Goal: Task Accomplishment & Management: Use online tool/utility

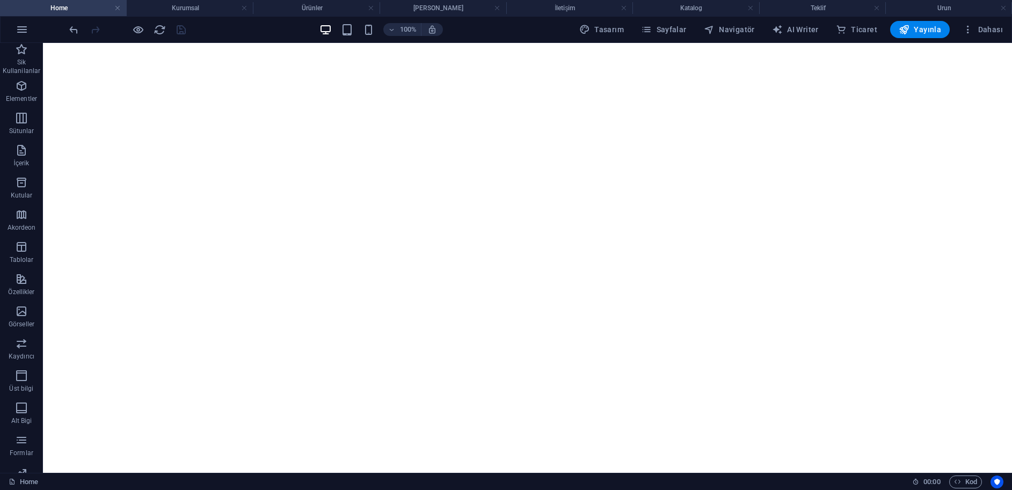
click at [27, 31] on icon "button" at bounding box center [22, 29] width 13 height 13
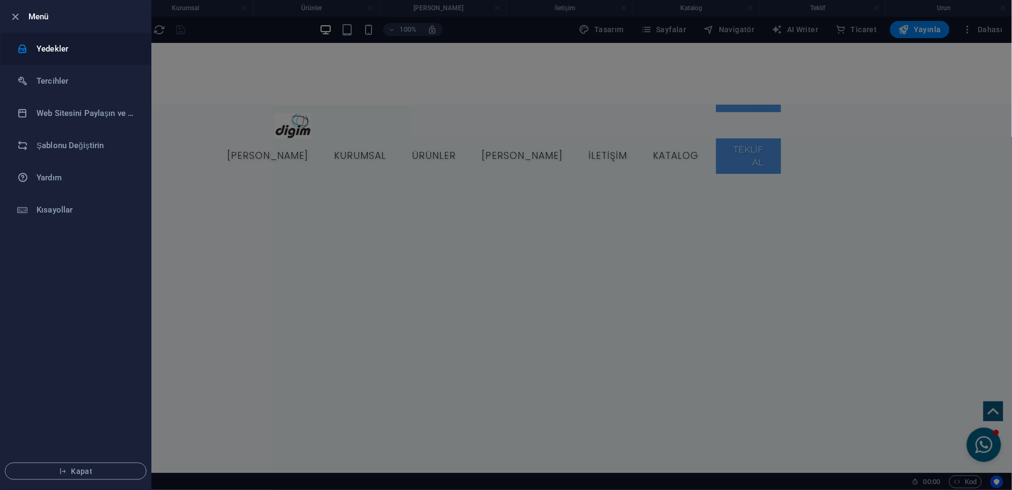
click at [70, 55] on li "Yedekler" at bounding box center [76, 49] width 150 height 32
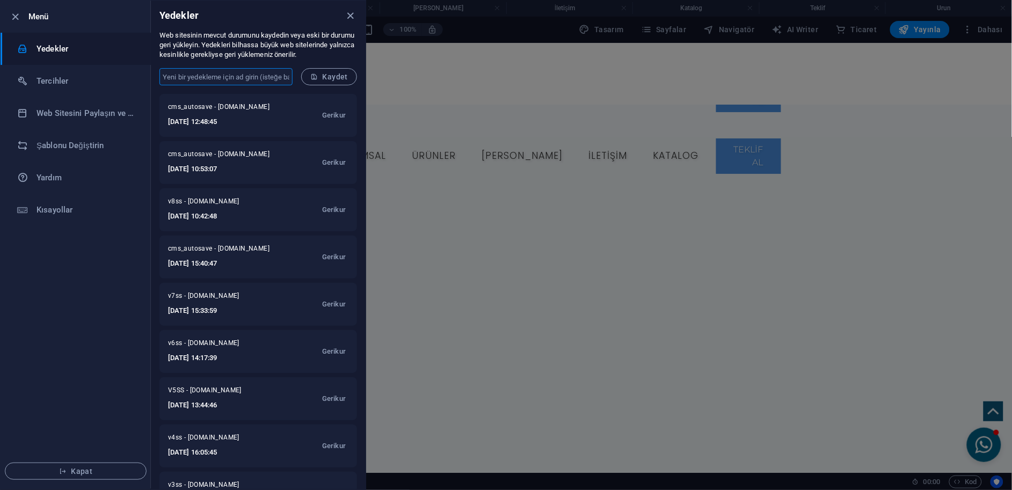
click at [264, 74] on input "text" at bounding box center [225, 76] width 133 height 17
type input "v9ss"
click at [333, 76] on span "Kaydet" at bounding box center [329, 76] width 38 height 9
click at [348, 16] on icon "close" at bounding box center [351, 16] width 12 height 12
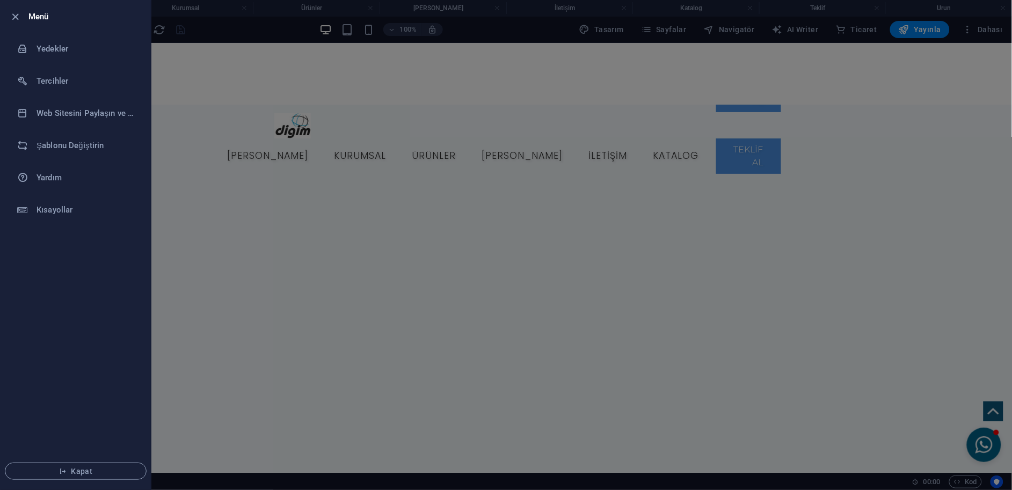
click at [819, 82] on div at bounding box center [506, 245] width 1012 height 490
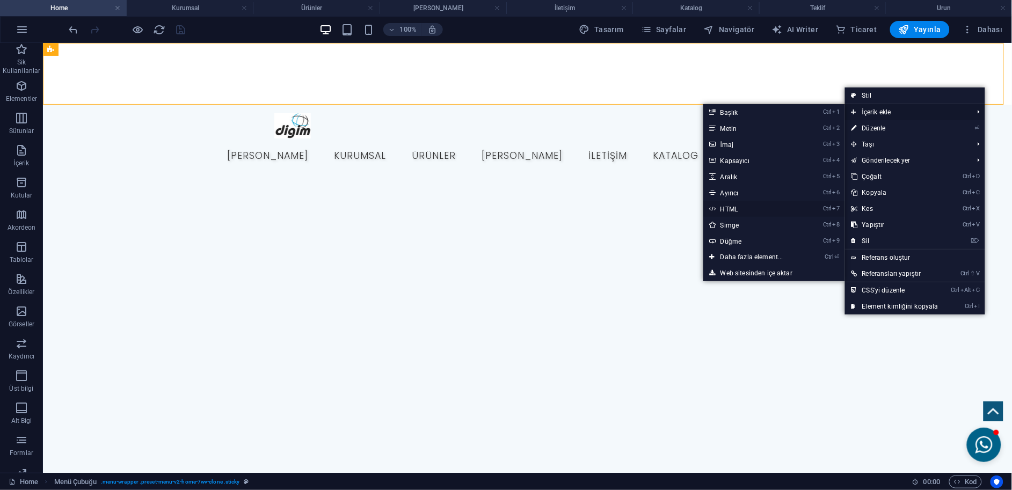
click at [726, 207] on link "Ctrl 7 HTML" at bounding box center [753, 209] width 101 height 16
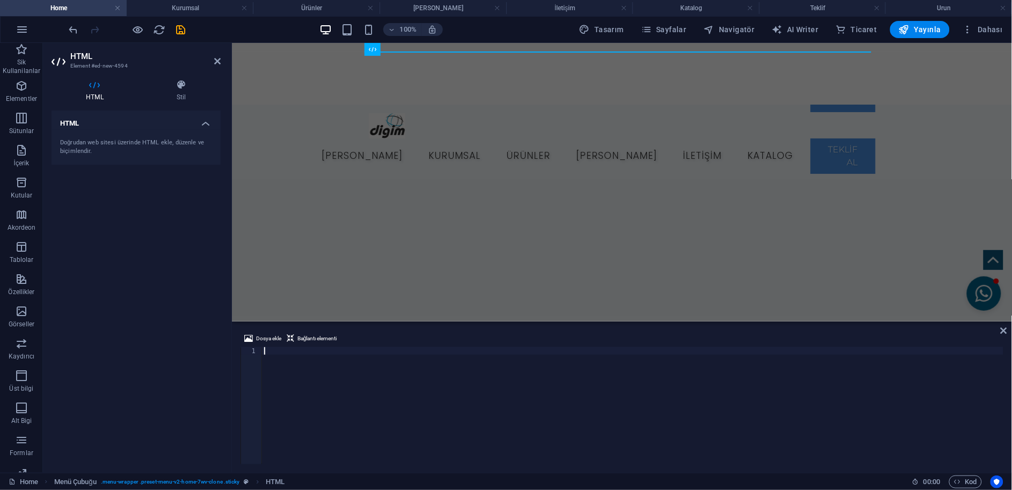
scroll to position [852, 0]
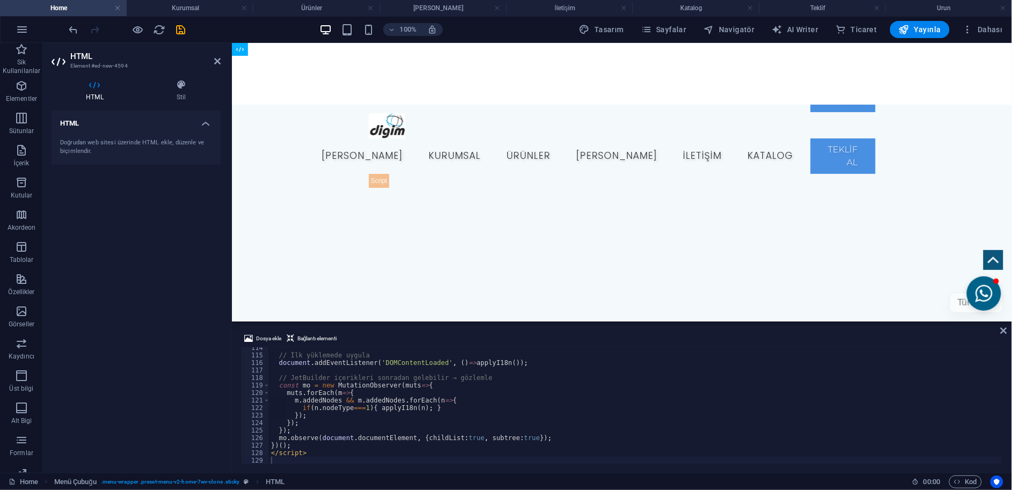
drag, startPoint x: 377, startPoint y: 59, endPoint x: 870, endPoint y: 95, distance: 494.0
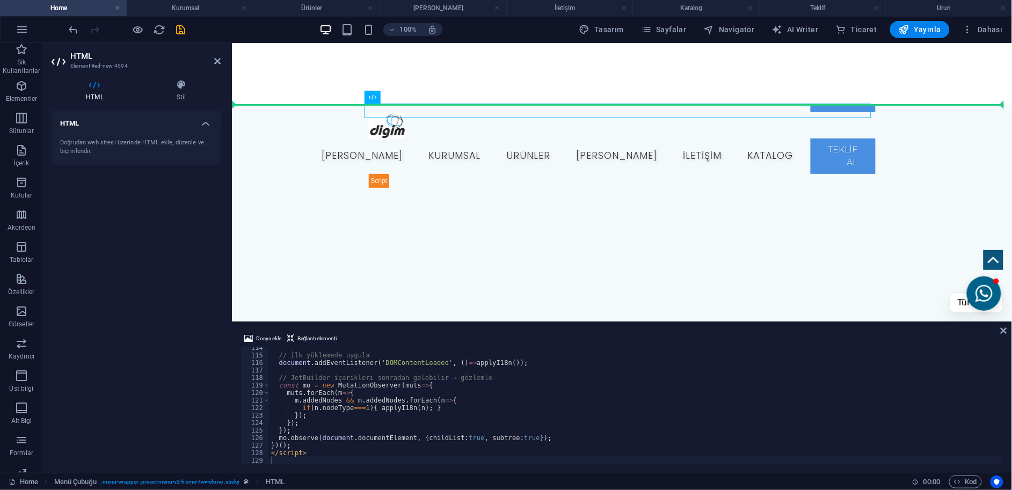
drag, startPoint x: 370, startPoint y: 109, endPoint x: 238, endPoint y: 99, distance: 132.4
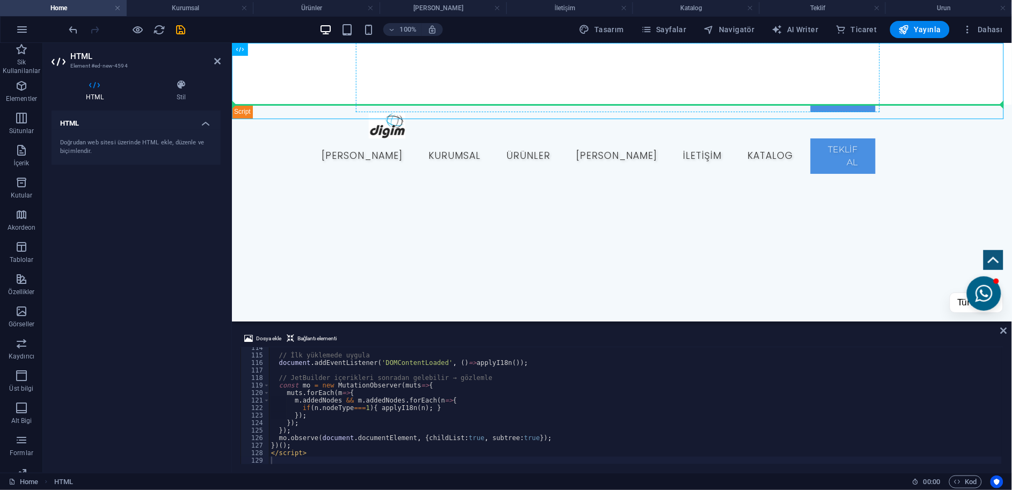
drag, startPoint x: 241, startPoint y: 112, endPoint x: 422, endPoint y: 94, distance: 182.2
drag, startPoint x: 256, startPoint y: 111, endPoint x: 374, endPoint y: 96, distance: 119.1
drag, startPoint x: 243, startPoint y: 115, endPoint x: 359, endPoint y: 92, distance: 118.8
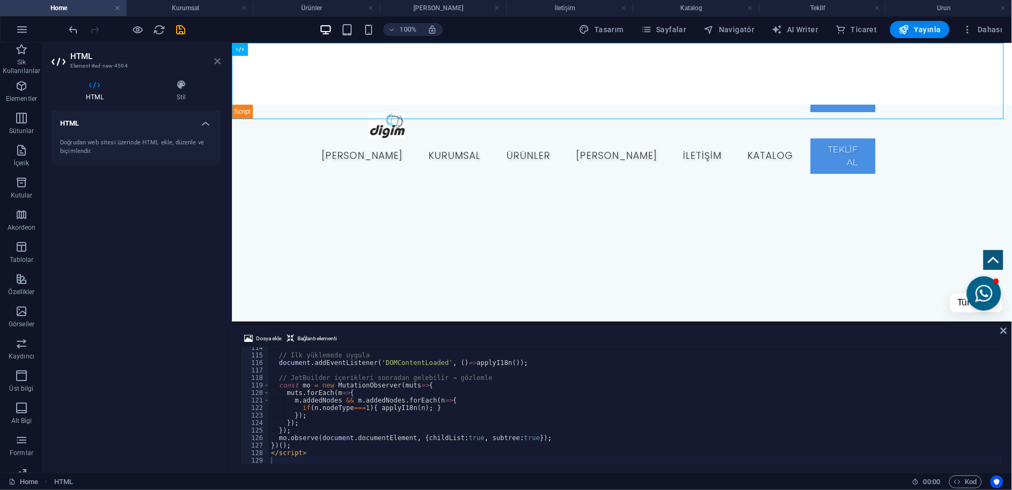
drag, startPoint x: 216, startPoint y: 60, endPoint x: 166, endPoint y: 16, distance: 67.3
click at [216, 60] on icon at bounding box center [217, 61] width 6 height 9
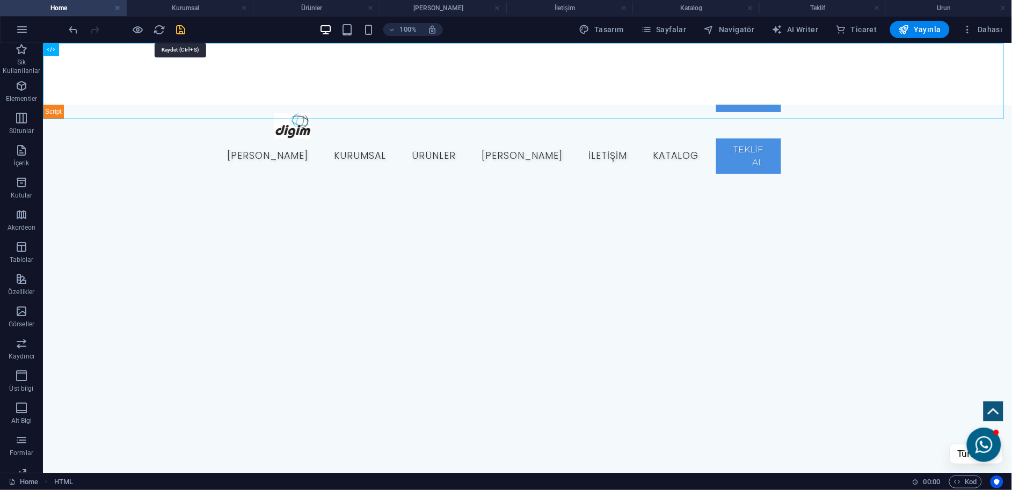
click at [180, 28] on icon "save" at bounding box center [181, 30] width 12 height 12
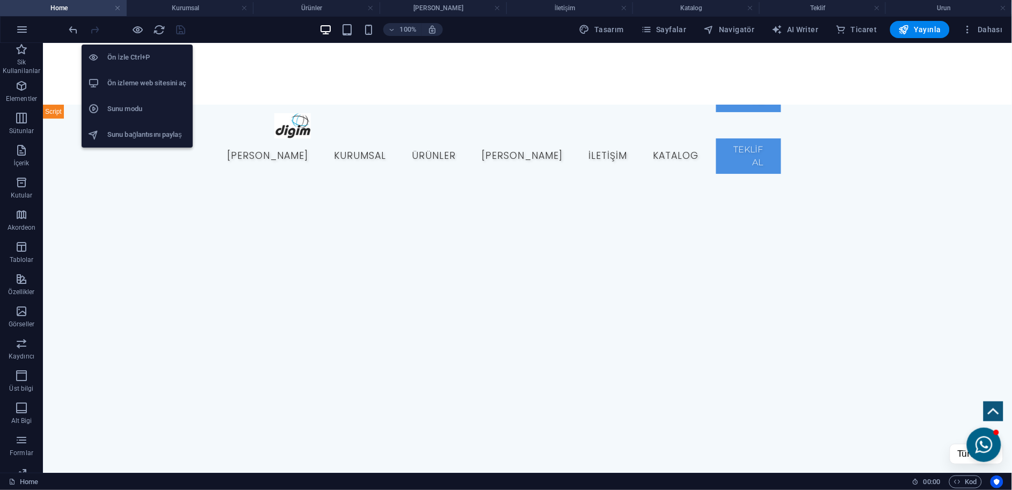
click at [154, 79] on h6 "Ön izleme web sitesini aç" at bounding box center [146, 83] width 79 height 13
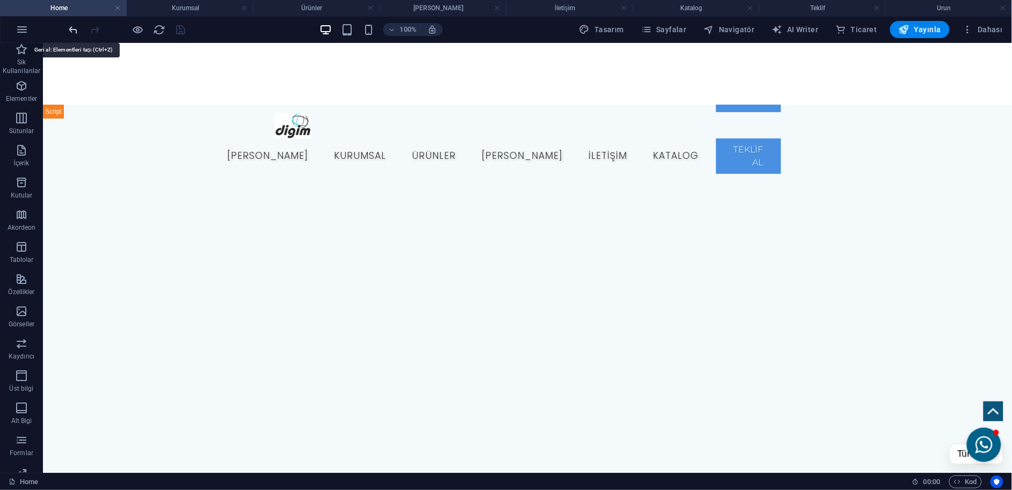
click at [74, 32] on icon "undo" at bounding box center [74, 30] width 12 height 12
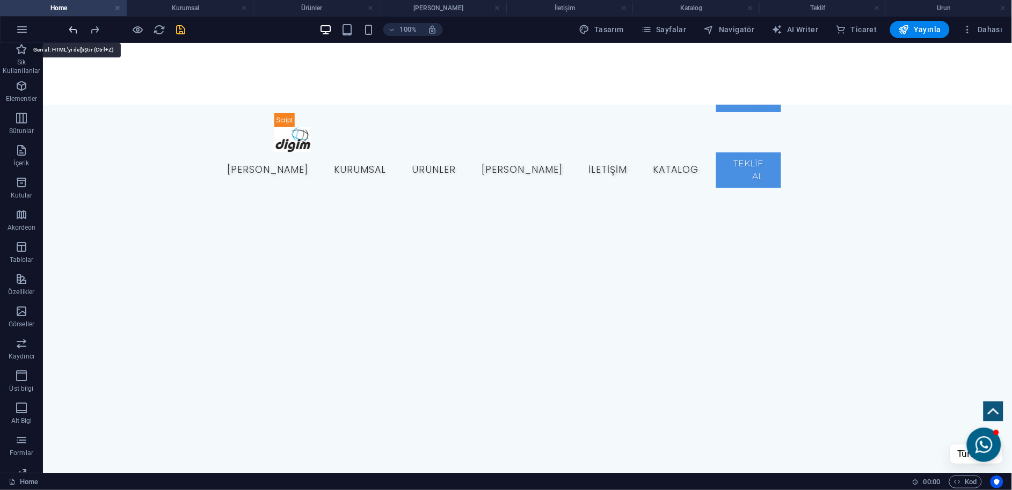
click at [74, 32] on icon "undo" at bounding box center [74, 30] width 12 height 12
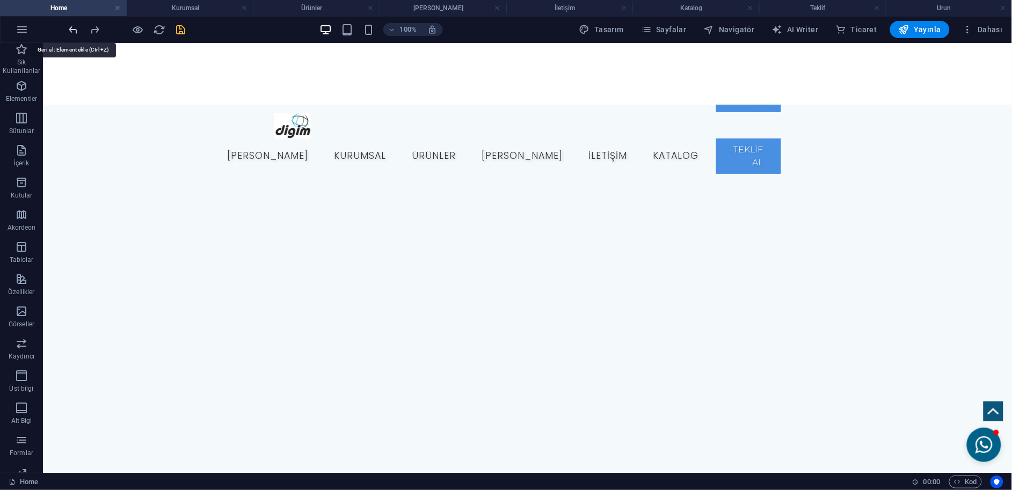
click at [74, 32] on icon "undo" at bounding box center [74, 30] width 12 height 12
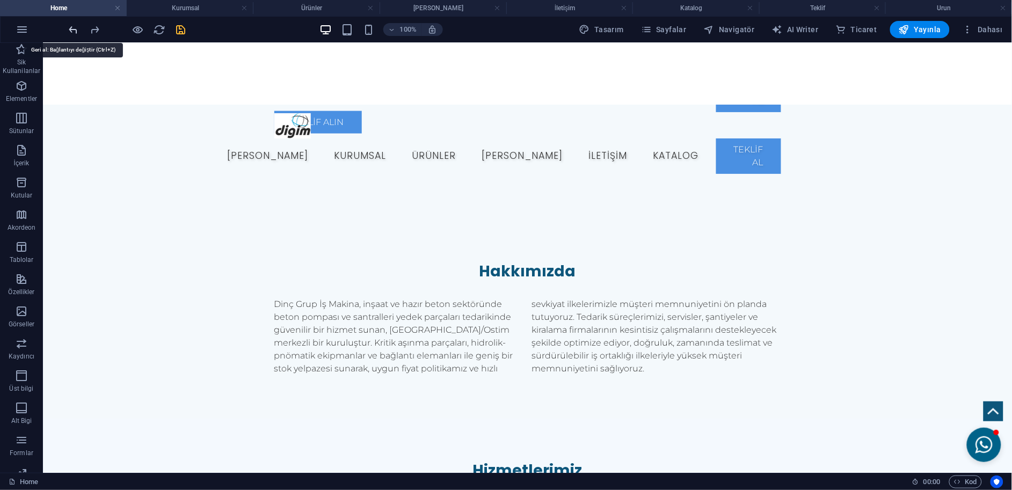
scroll to position [858, 0]
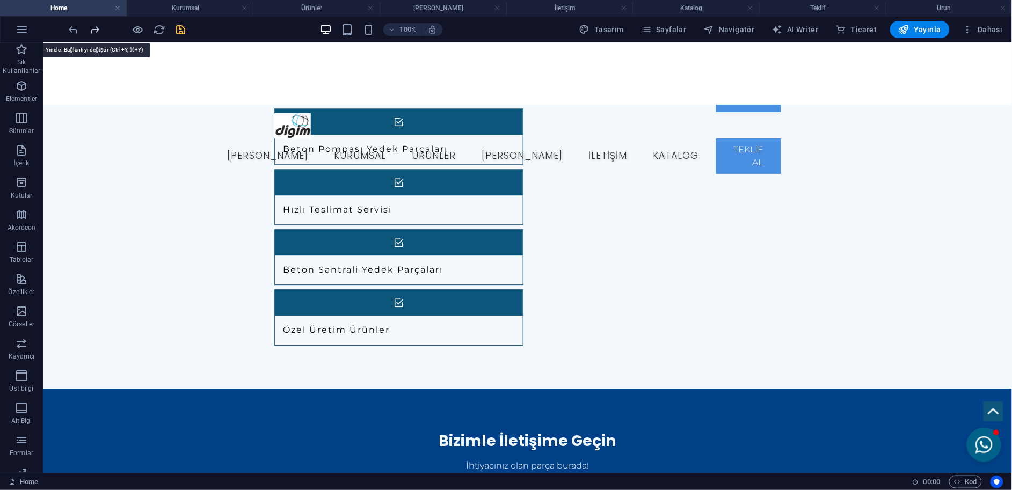
click at [98, 33] on icon "redo" at bounding box center [95, 30] width 12 height 12
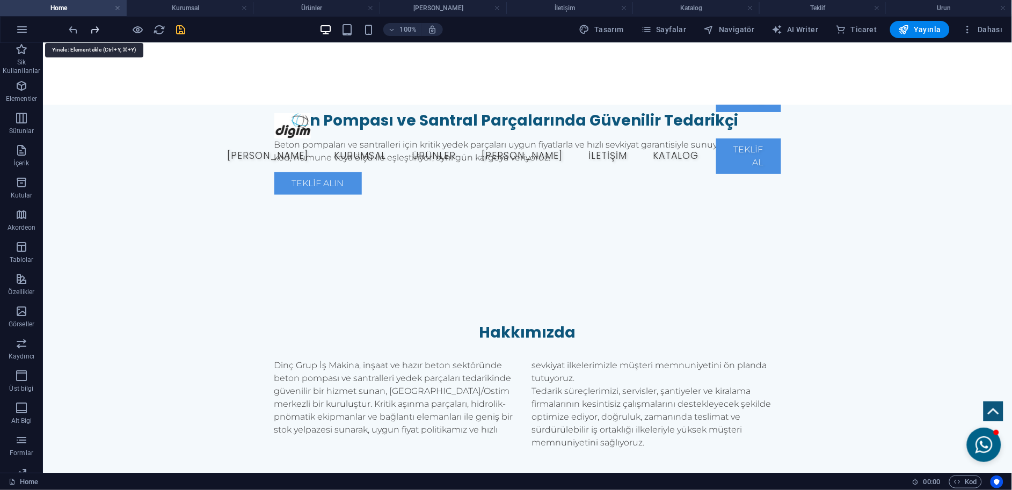
scroll to position [253, 0]
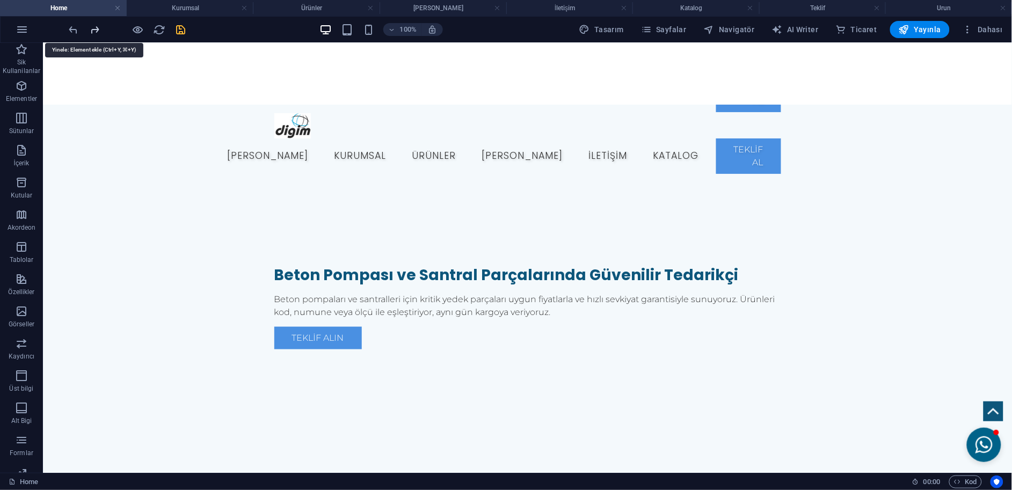
click at [98, 33] on icon "redo" at bounding box center [95, 30] width 12 height 12
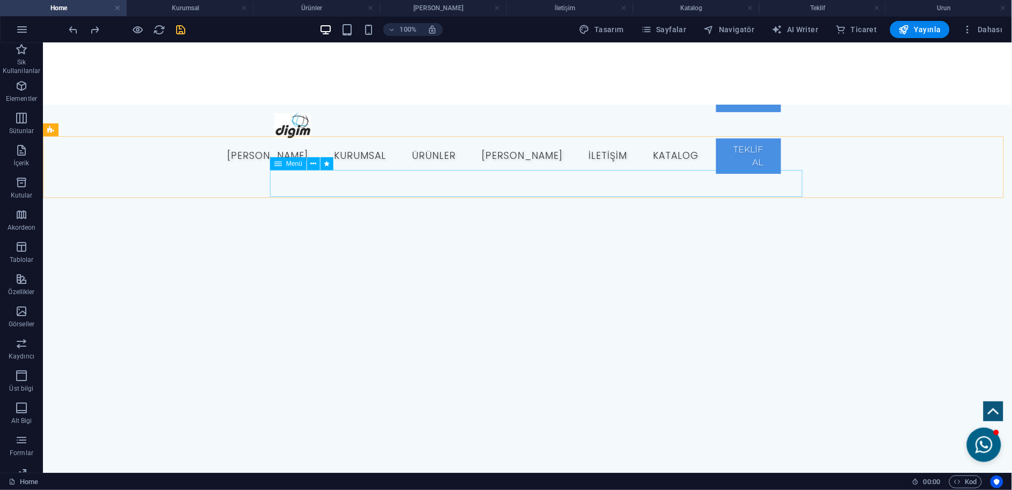
scroll to position [0, 0]
click at [76, 31] on icon "undo" at bounding box center [74, 30] width 12 height 12
click at [184, 35] on icon "save" at bounding box center [181, 30] width 12 height 12
checkbox input "false"
click at [983, 413] on figure at bounding box center [993, 411] width 20 height 20
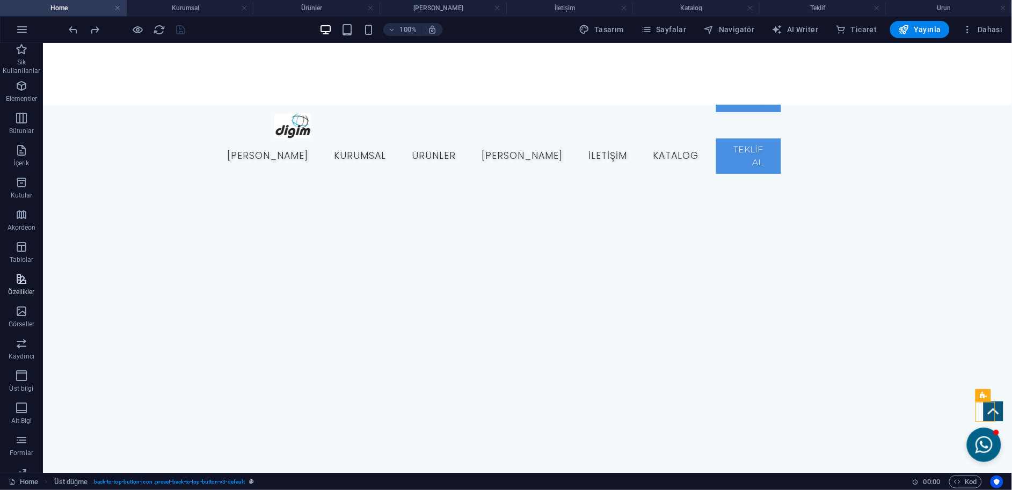
click at [24, 285] on icon "button" at bounding box center [21, 279] width 13 height 13
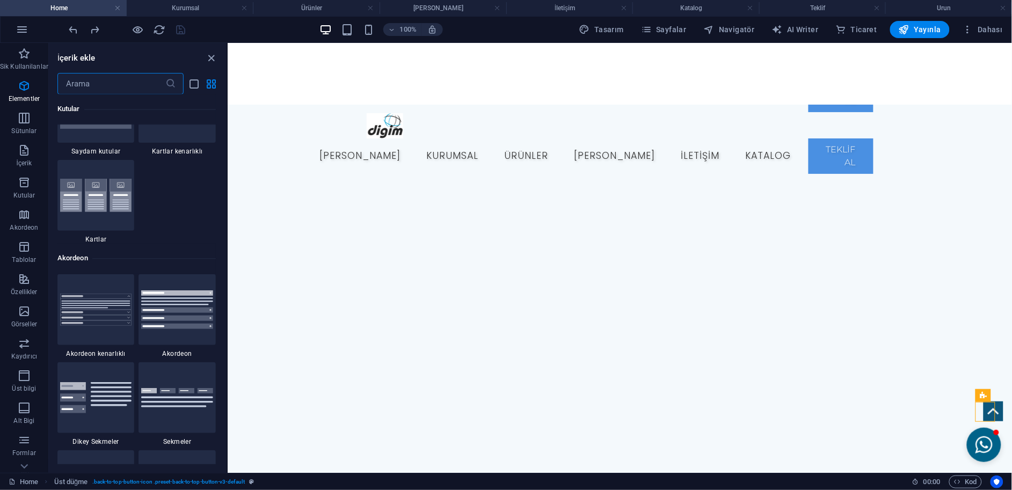
scroll to position [4183, 0]
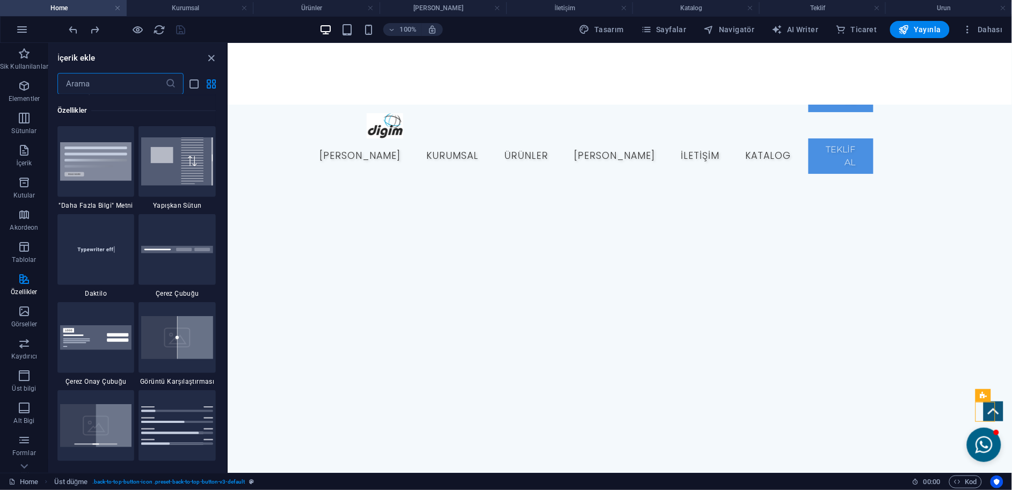
click at [142, 86] on input "text" at bounding box center [111, 83] width 108 height 21
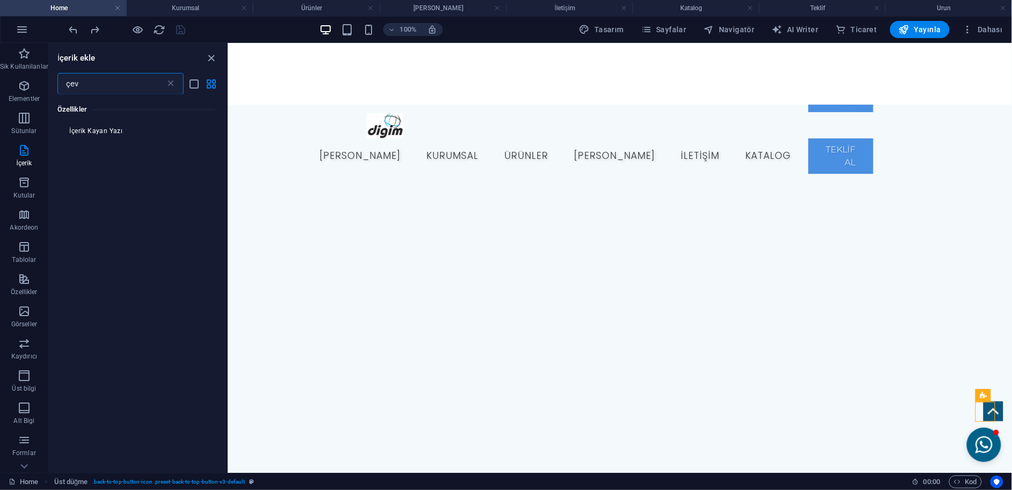
scroll to position [0, 0]
type input "çeviri"
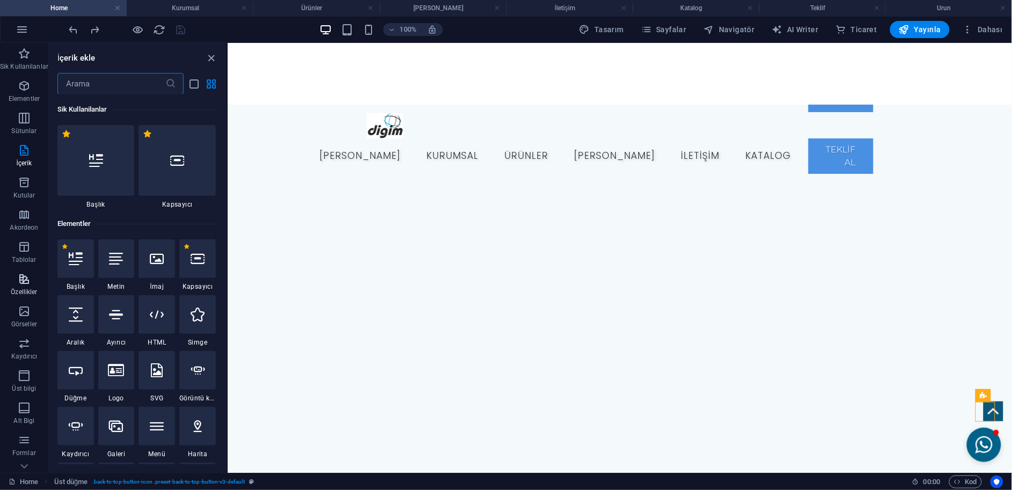
click at [18, 277] on icon "button" at bounding box center [24, 279] width 13 height 13
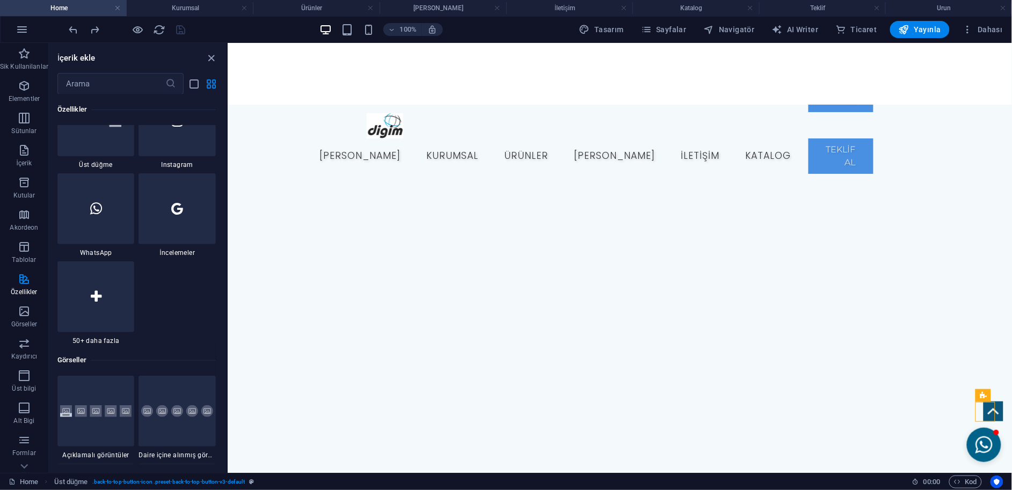
scroll to position [5196, 0]
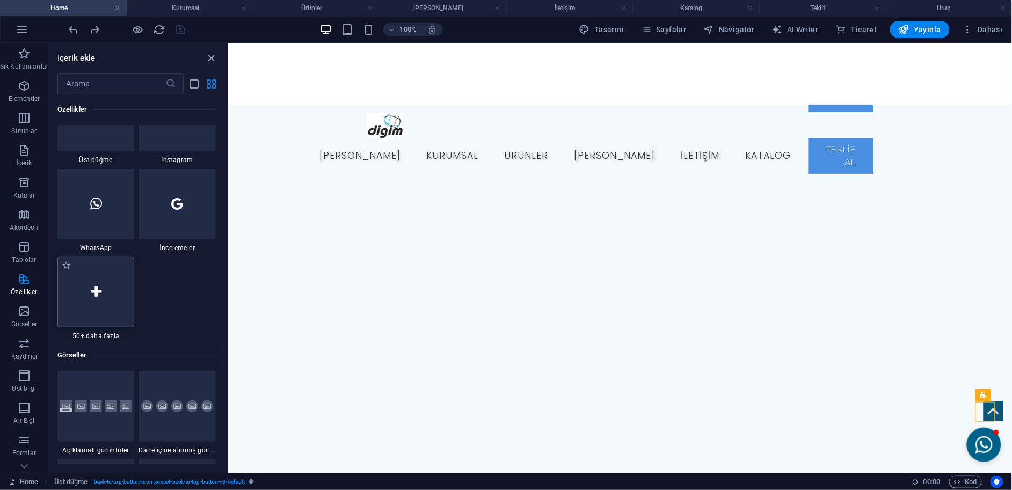
click at [77, 312] on div at bounding box center [95, 292] width 77 height 71
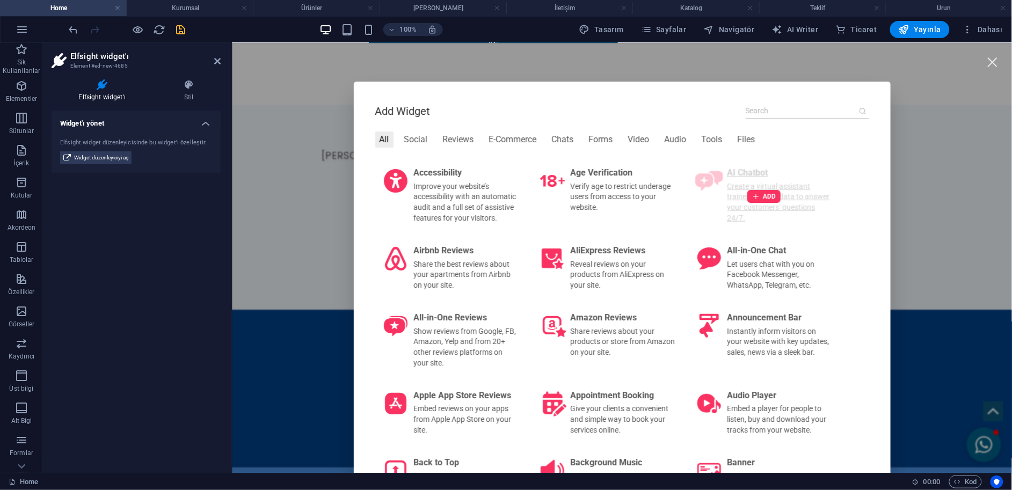
scroll to position [711, 0]
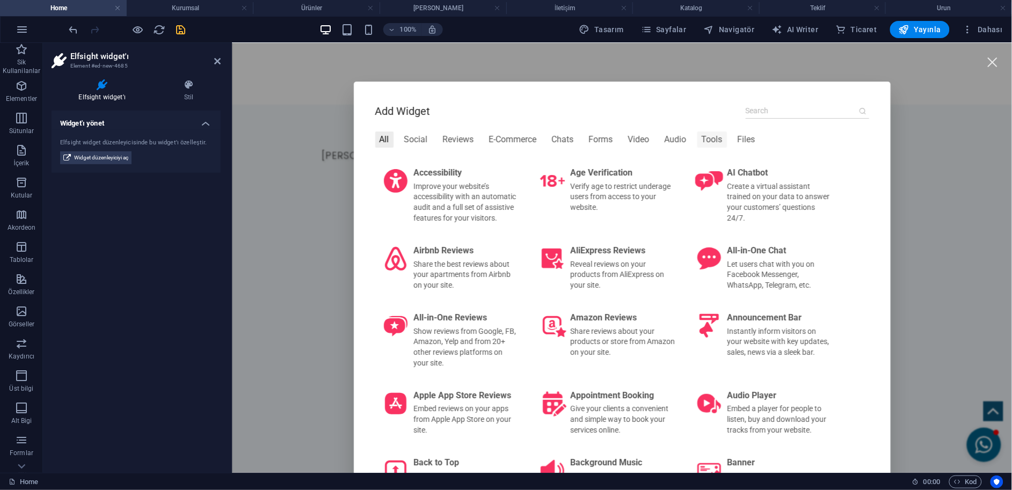
click at [697, 139] on div "Tools" at bounding box center [712, 139] width 30 height 16
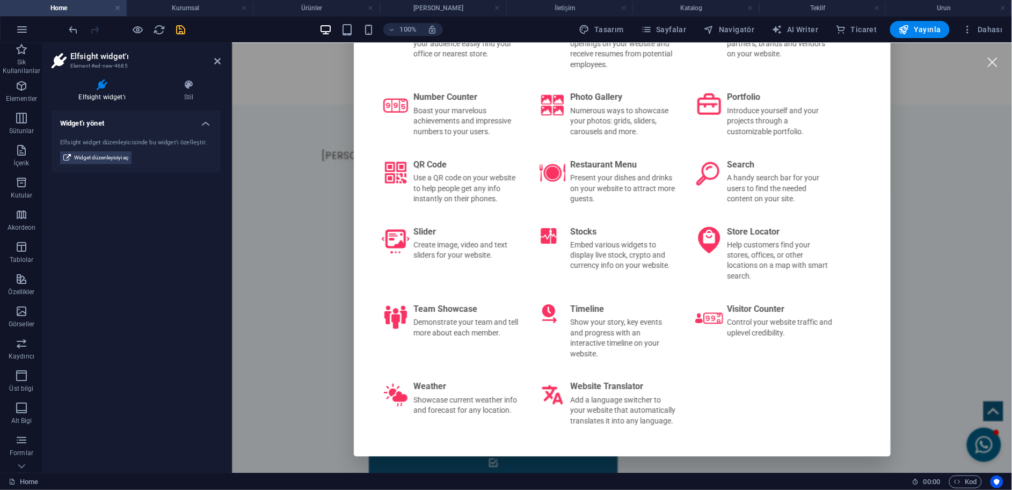
scroll to position [434, 0]
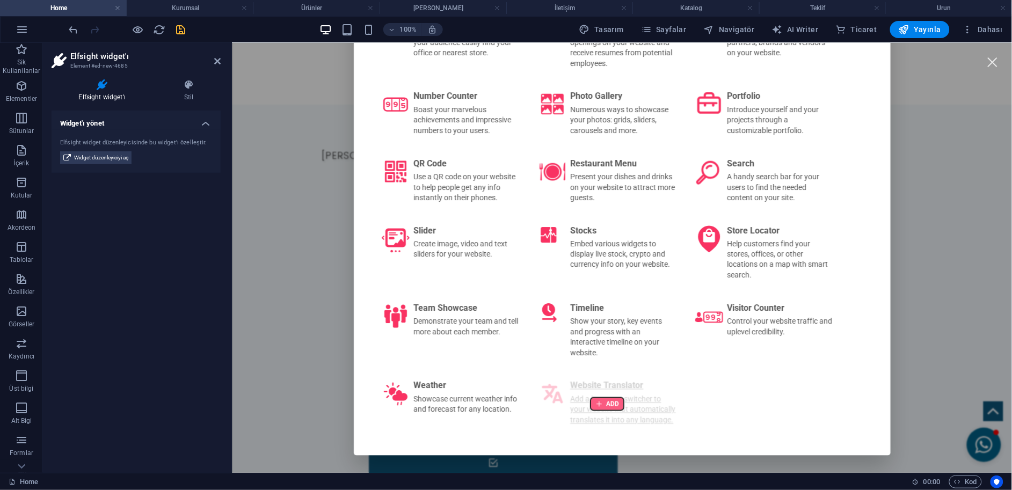
click at [590, 397] on div at bounding box center [606, 403] width 33 height 13
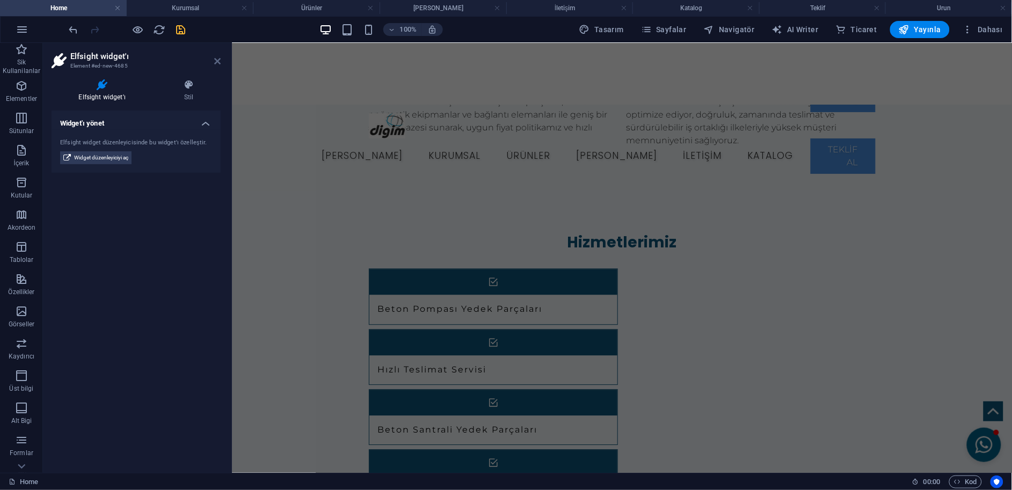
click at [217, 60] on icon at bounding box center [217, 61] width 6 height 9
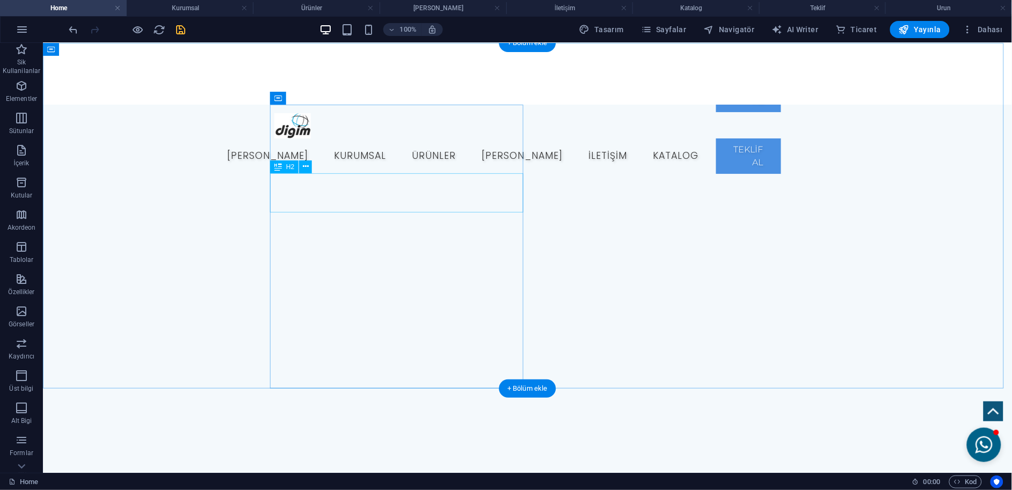
scroll to position [0, 0]
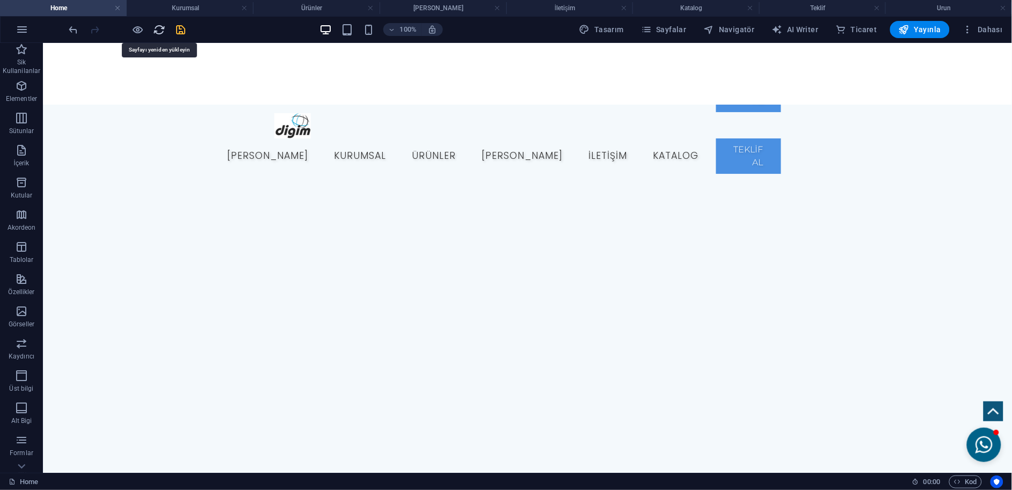
click at [162, 25] on icon "reload" at bounding box center [159, 30] width 12 height 12
click at [184, 28] on icon "save" at bounding box center [181, 30] width 12 height 12
checkbox input "false"
click at [164, 27] on icon "reload" at bounding box center [159, 30] width 12 height 12
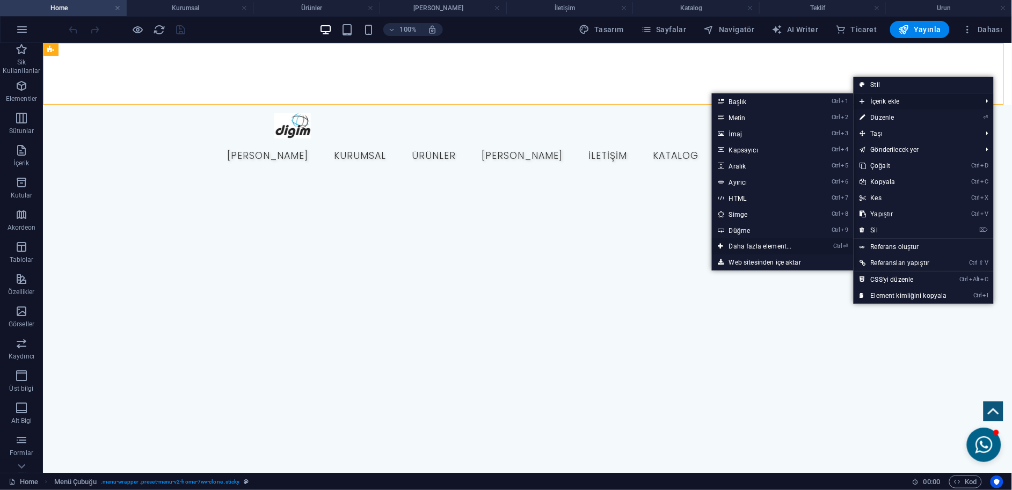
click at [748, 248] on link "Ctrl ⏎ Daha fazla element..." at bounding box center [762, 246] width 101 height 16
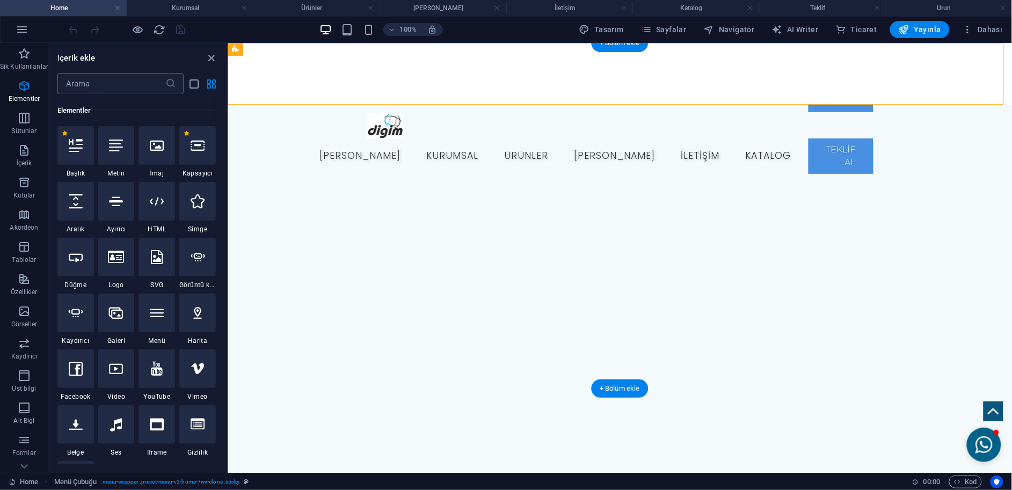
scroll to position [114, 0]
click at [24, 286] on span "Özellikler" at bounding box center [24, 286] width 48 height 26
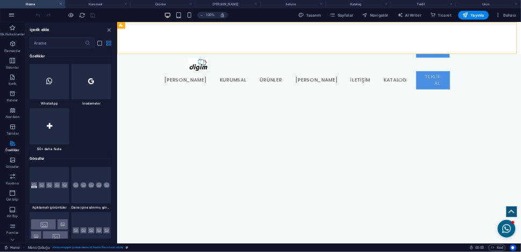
scroll to position [5376, 0]
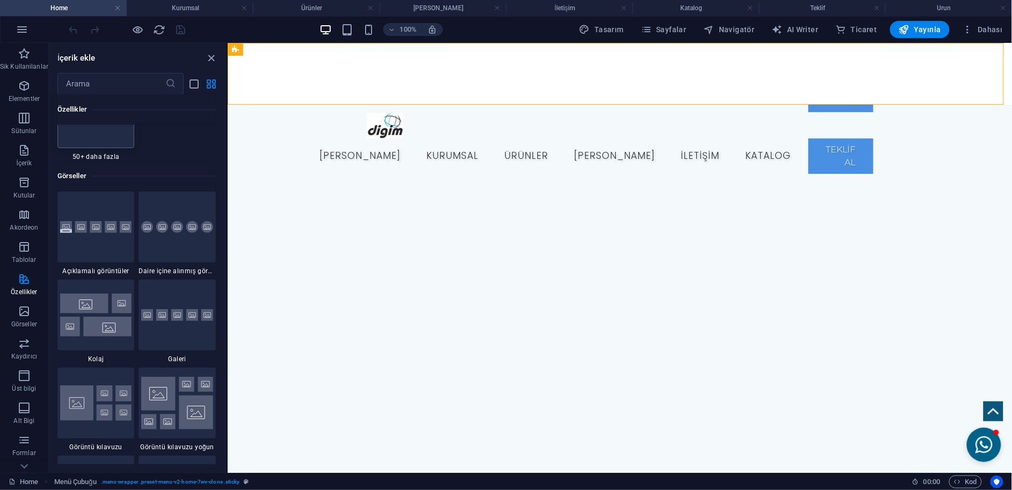
click at [115, 144] on div at bounding box center [95, 112] width 77 height 71
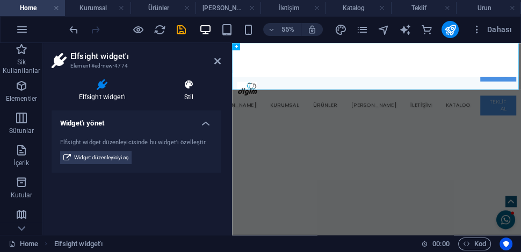
click at [186, 84] on icon at bounding box center [189, 84] width 64 height 11
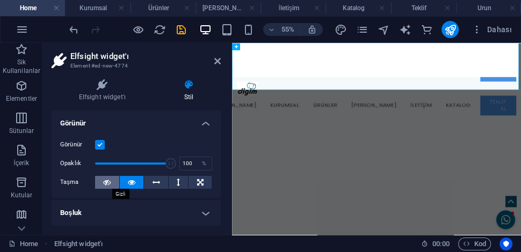
click at [107, 181] on icon at bounding box center [107, 182] width 8 height 13
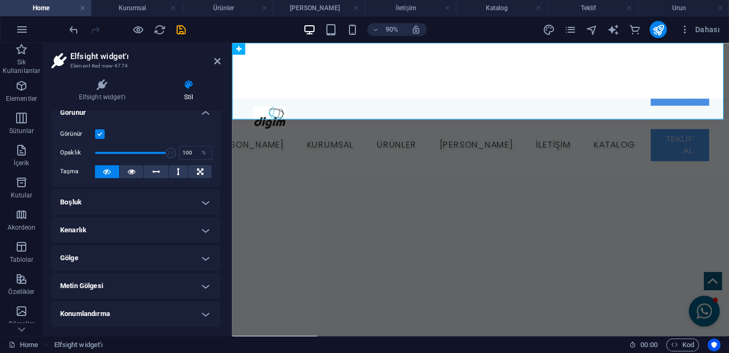
scroll to position [0, 0]
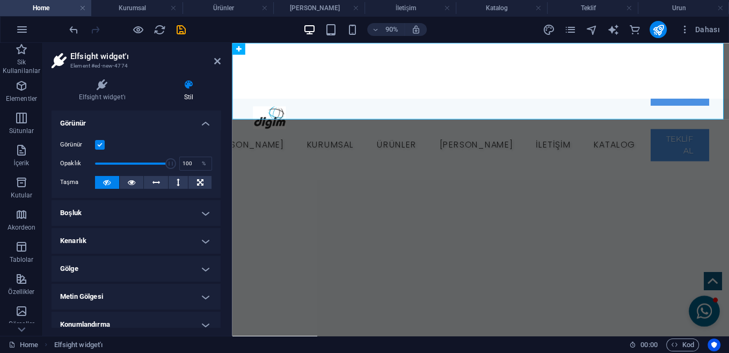
click at [101, 145] on label at bounding box center [100, 145] width 10 height 10
click at [0, 0] on input "Görünür" at bounding box center [0, 0] width 0 height 0
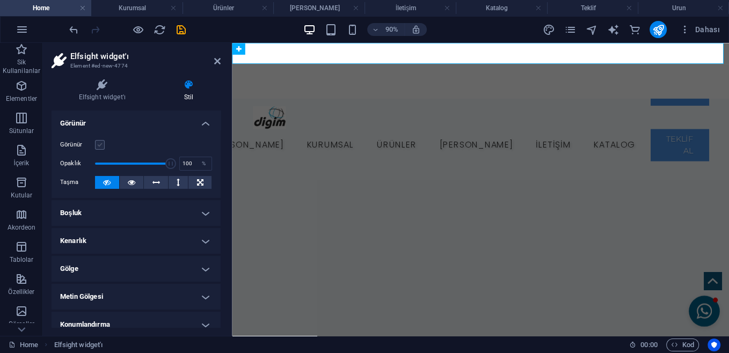
click at [101, 145] on label at bounding box center [100, 145] width 10 height 10
click at [0, 0] on input "Görünür" at bounding box center [0, 0] width 0 height 0
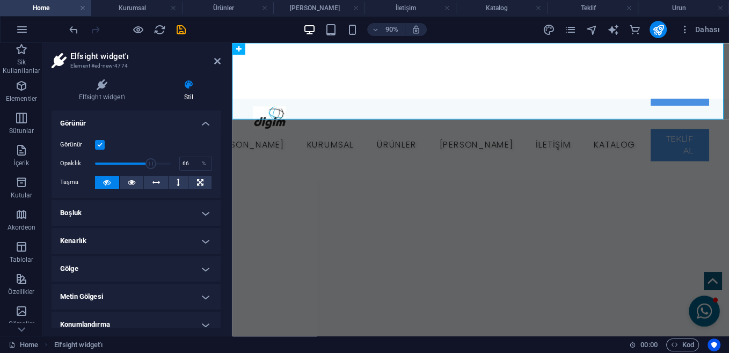
drag, startPoint x: 165, startPoint y: 162, endPoint x: 143, endPoint y: 161, distance: 22.0
click at [145, 161] on span at bounding box center [150, 163] width 11 height 11
type input "100"
drag, startPoint x: 143, startPoint y: 161, endPoint x: 217, endPoint y: 159, distance: 74.1
click at [217, 160] on div "Görünür Opaklık 100 % Taşma" at bounding box center [136, 164] width 169 height 68
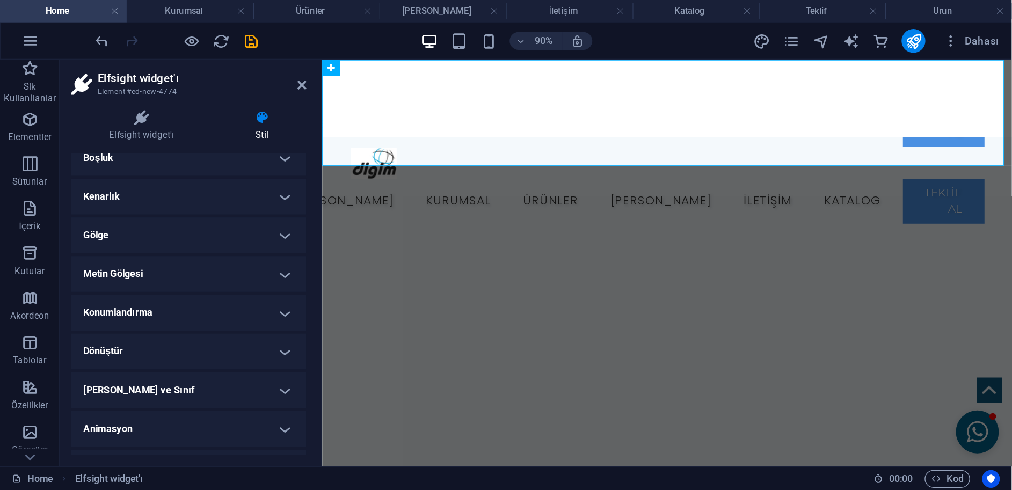
scroll to position [121, 0]
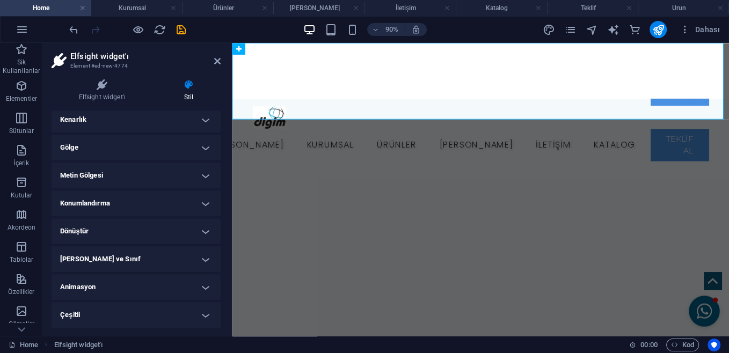
click at [130, 208] on h4 "Konumlandırma" at bounding box center [136, 204] width 169 height 26
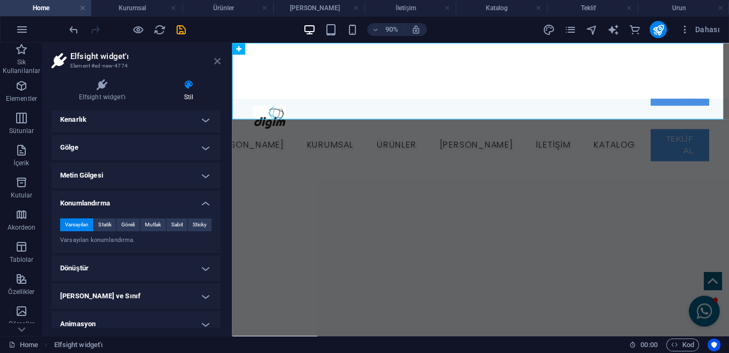
click at [217, 57] on icon at bounding box center [217, 61] width 6 height 9
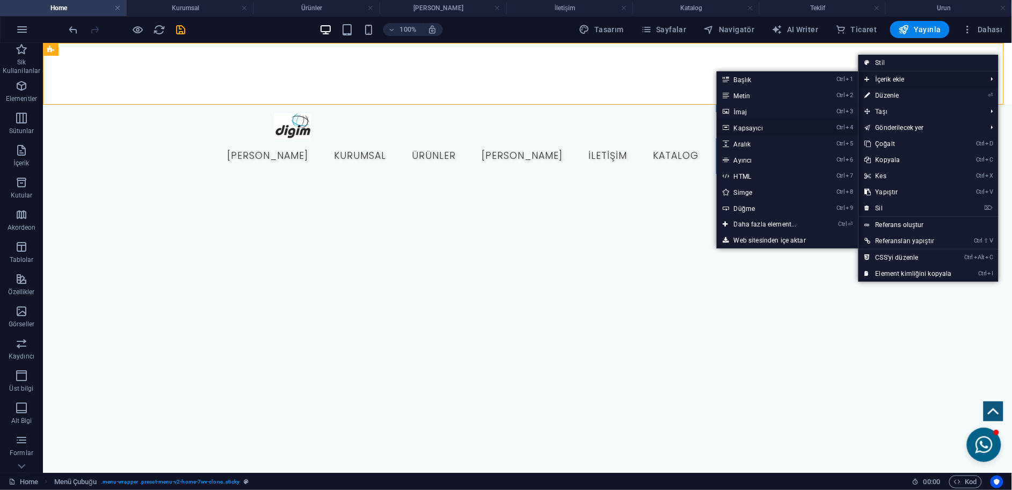
click at [764, 123] on link "Ctrl 4 Kapsayıcı" at bounding box center [767, 128] width 101 height 16
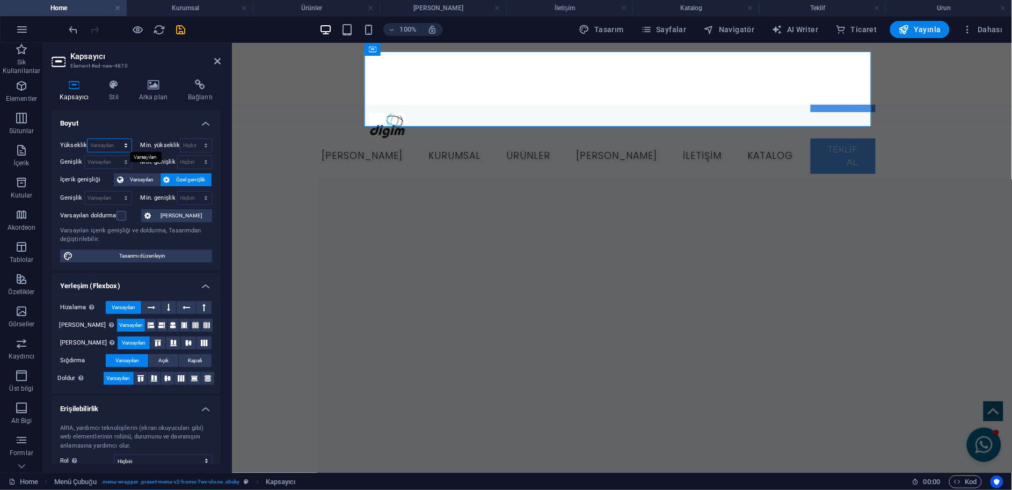
click at [106, 143] on select "Varsayılan px rem % vh vw" at bounding box center [108, 145] width 43 height 13
select select "px"
click at [115, 139] on select "Varsayılan px rem % vh vw" at bounding box center [108, 145] width 43 height 13
type input "50"
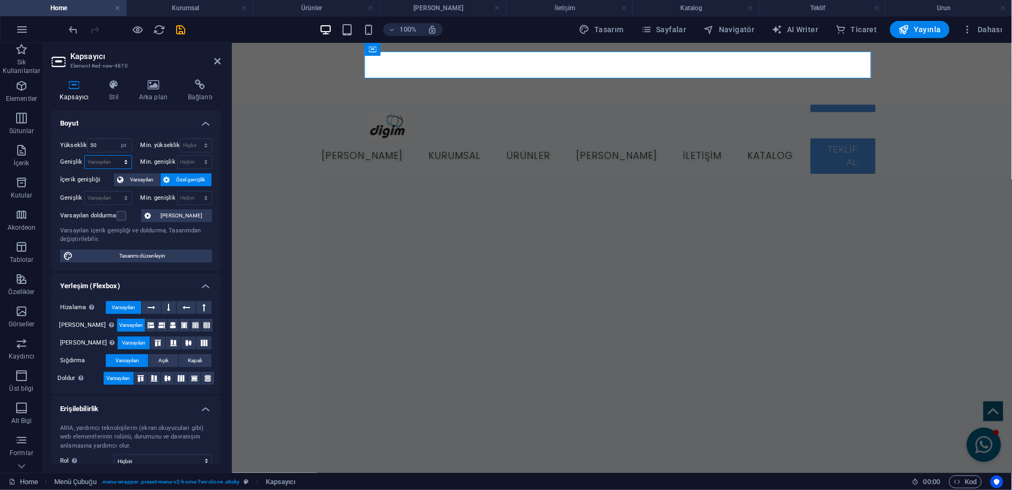
click at [99, 161] on select "Varsayılan px rem % em vh vw" at bounding box center [108, 162] width 47 height 13
select select "px"
click at [115, 156] on select "Varsayılan px rem % em vh vw" at bounding box center [108, 162] width 47 height 13
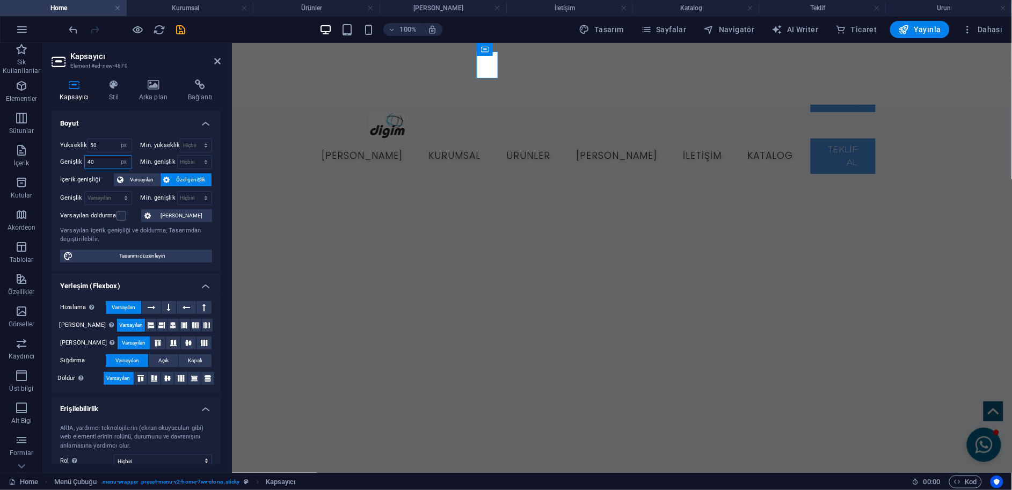
drag, startPoint x: 96, startPoint y: 165, endPoint x: 75, endPoint y: 160, distance: 22.1
click at [75, 160] on div "Genişlik 40 Varsayılan px rem % em vh vw" at bounding box center [96, 162] width 72 height 14
type input "80"
click at [213, 59] on h2 "Kapsayıcı" at bounding box center [145, 57] width 150 height 10
click at [216, 60] on icon at bounding box center [217, 61] width 6 height 9
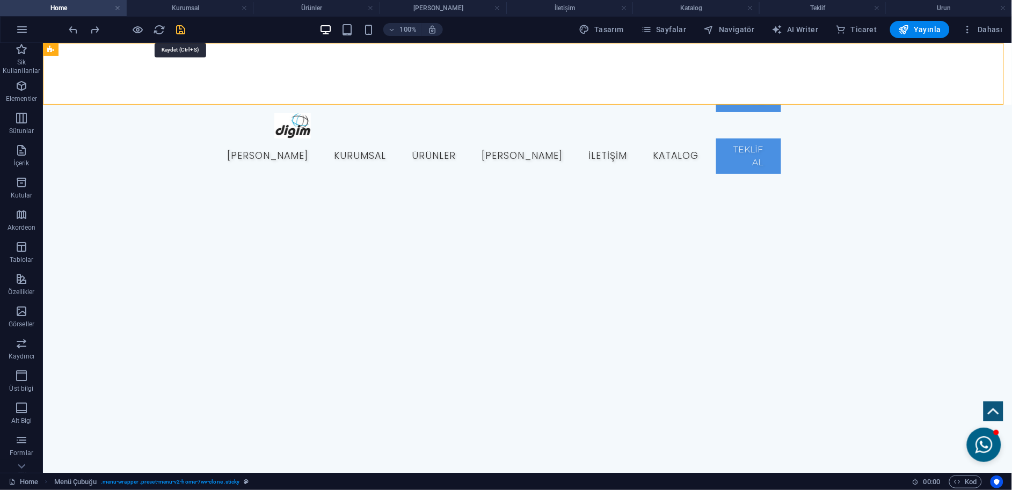
click at [179, 25] on icon "save" at bounding box center [181, 30] width 12 height 12
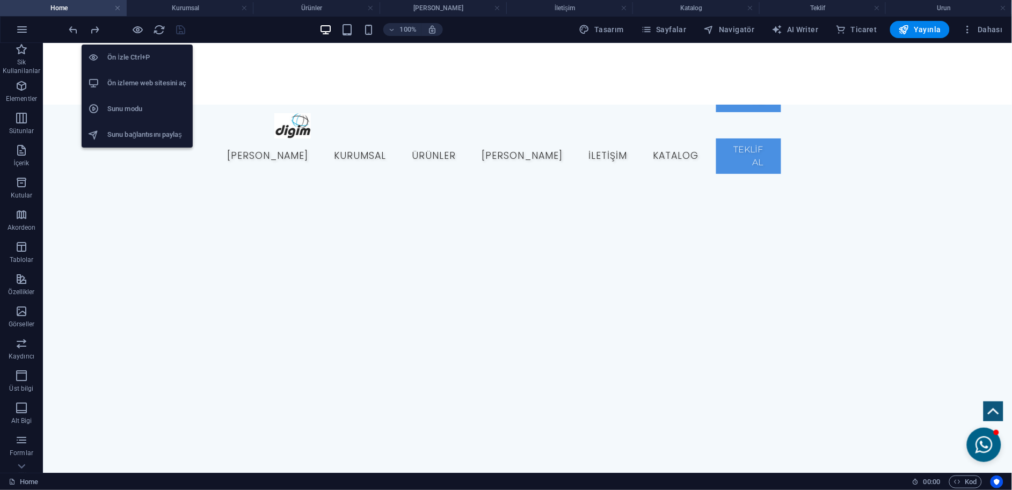
click at [148, 81] on h6 "Ön izleme web sitesini aç" at bounding box center [146, 83] width 79 height 13
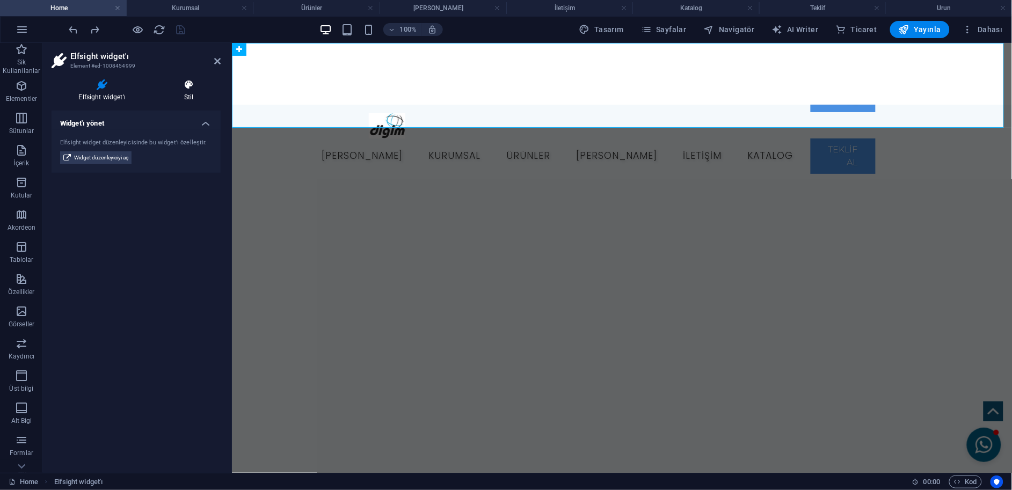
click at [195, 96] on h4 "Stil" at bounding box center [189, 90] width 64 height 23
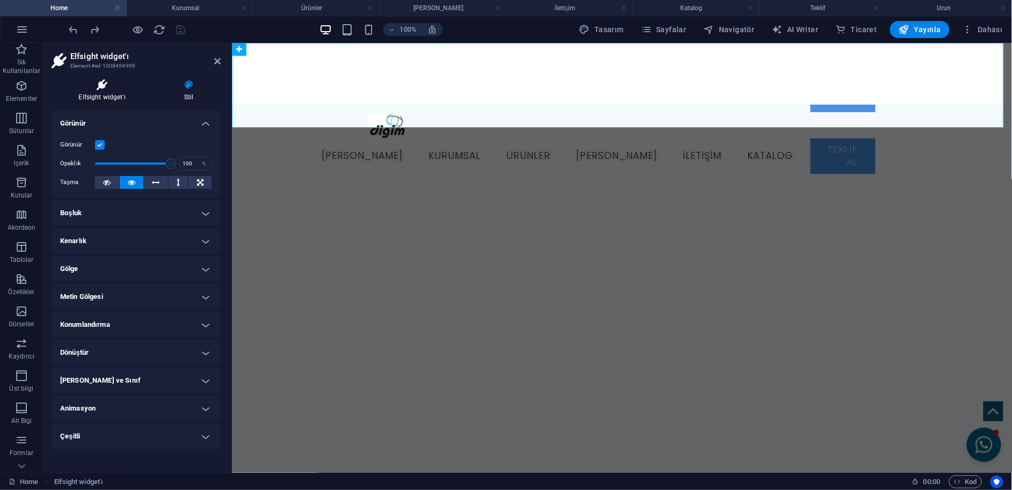
click at [122, 86] on icon at bounding box center [102, 84] width 101 height 11
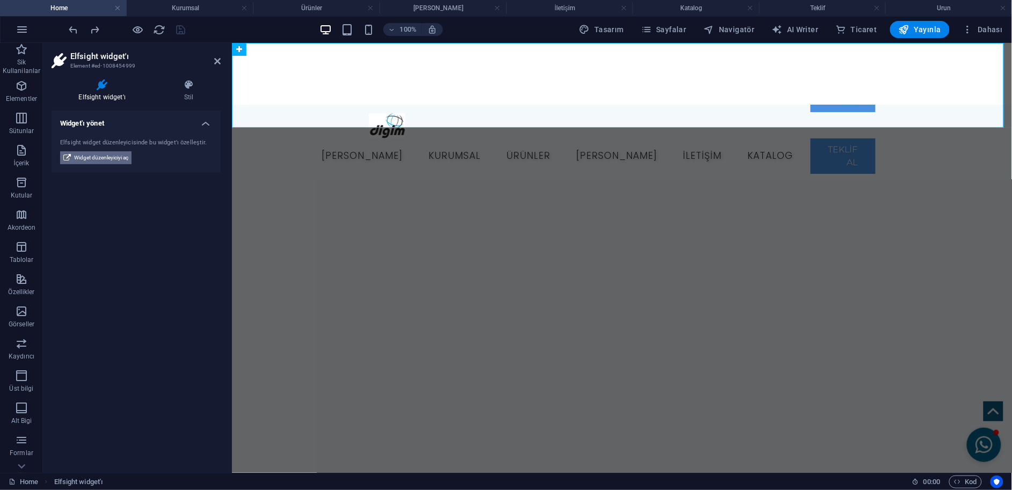
click at [118, 158] on span "Widget düzenleyiciyi aç" at bounding box center [101, 157] width 54 height 13
click at [194, 91] on h4 "Stil" at bounding box center [189, 90] width 64 height 23
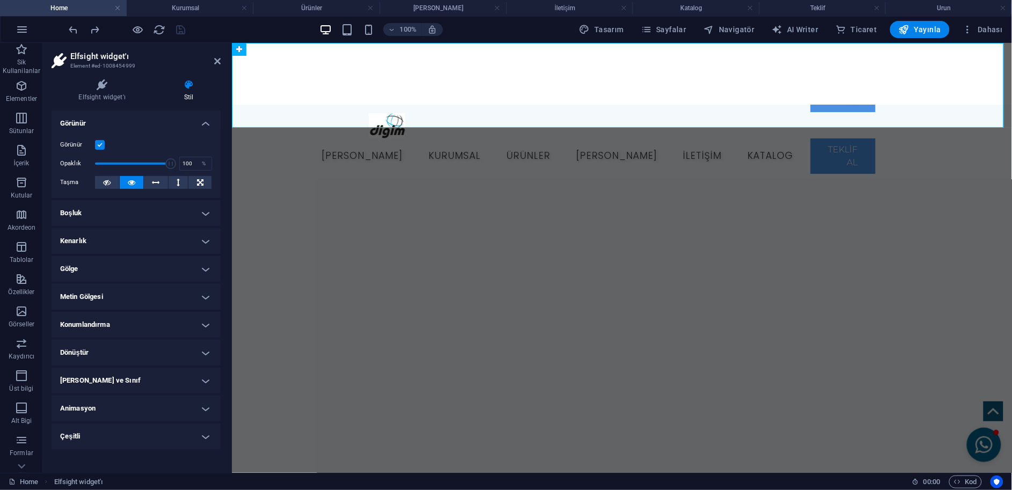
click at [104, 71] on div "Elfsight widget'ı Stil Widget'ı yönet Elfsight widget düzenleyicisinde bu widge…" at bounding box center [136, 272] width 186 height 402
click at [109, 92] on h4 "Elfsight widget'ı" at bounding box center [104, 90] width 105 height 23
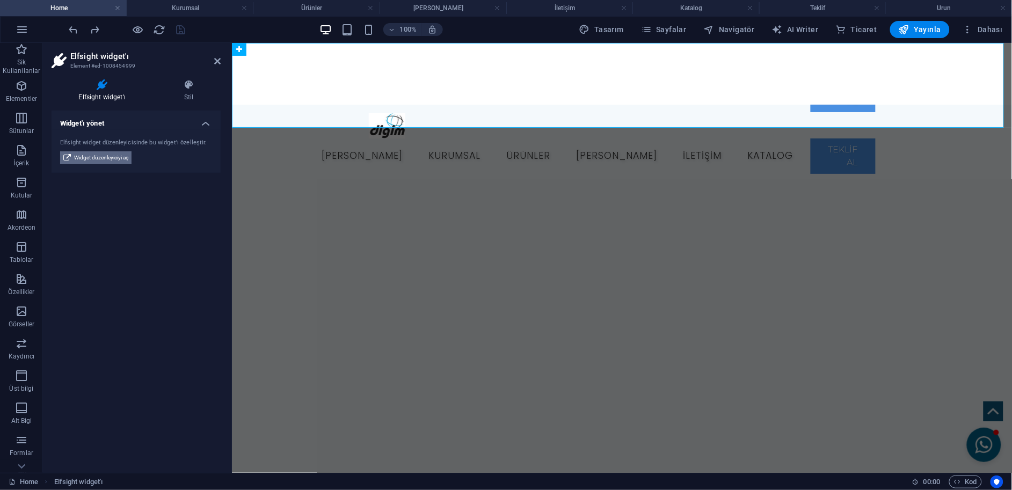
click at [119, 159] on span "Widget düzenleyiciyi aç" at bounding box center [101, 157] width 54 height 13
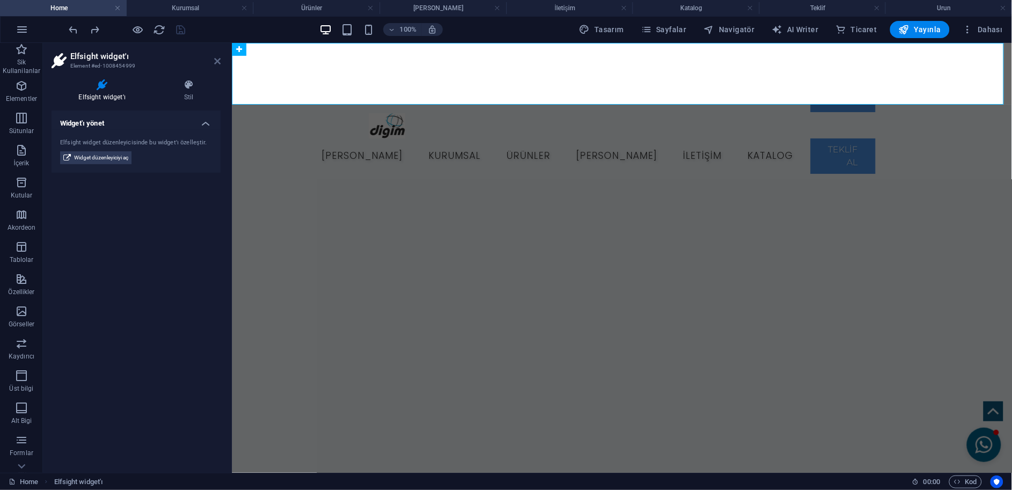
click at [217, 62] on icon at bounding box center [217, 61] width 6 height 9
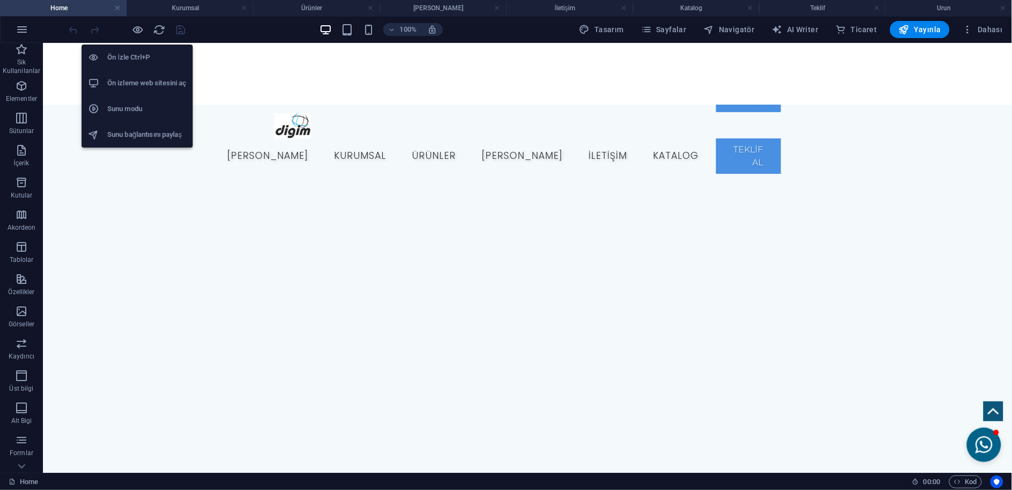
click at [150, 87] on h6 "Ön izleme web sitesini aç" at bounding box center [146, 83] width 79 height 13
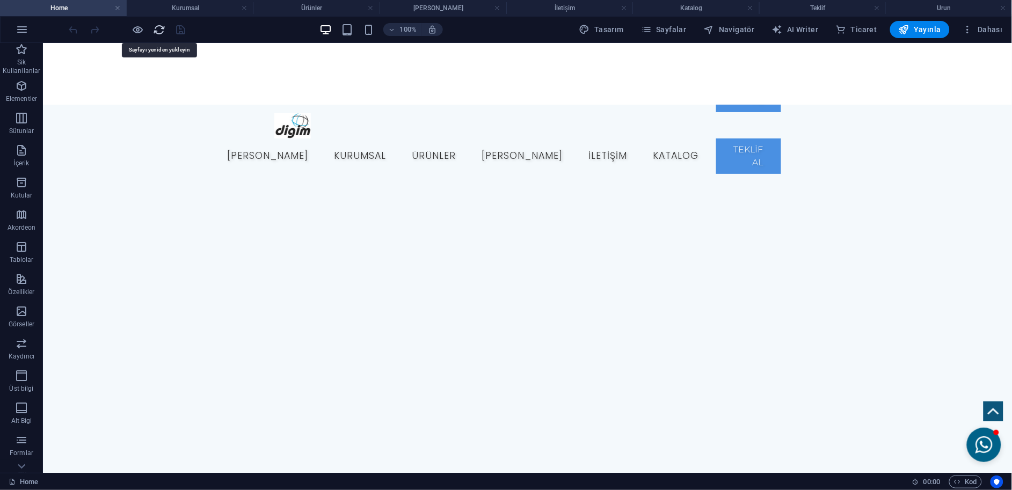
click at [159, 28] on icon "reload" at bounding box center [159, 30] width 12 height 12
click at [160, 24] on icon "reload" at bounding box center [159, 30] width 12 height 12
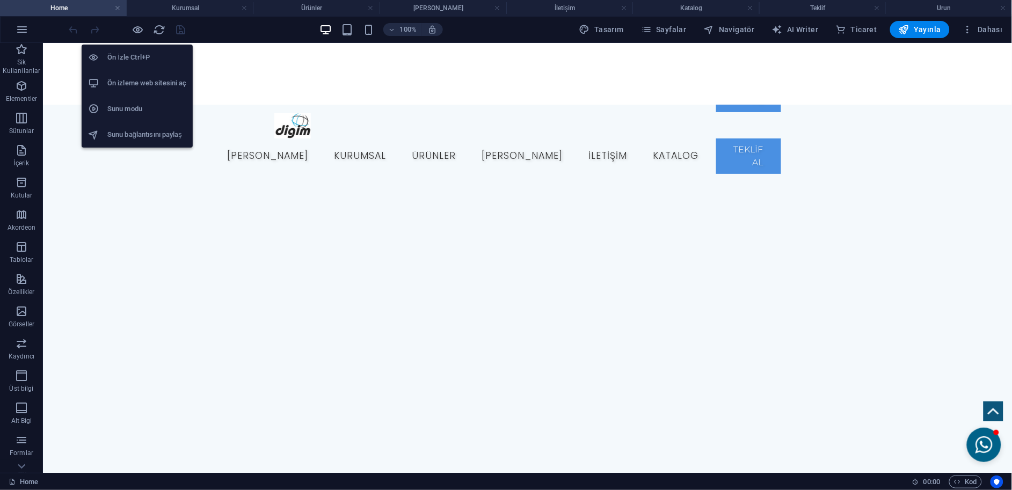
click at [143, 83] on h6 "Ön izleme web sitesini aç" at bounding box center [146, 83] width 79 height 13
click at [155, 79] on h6 "Ön izleme web sitesini aç" at bounding box center [146, 83] width 79 height 13
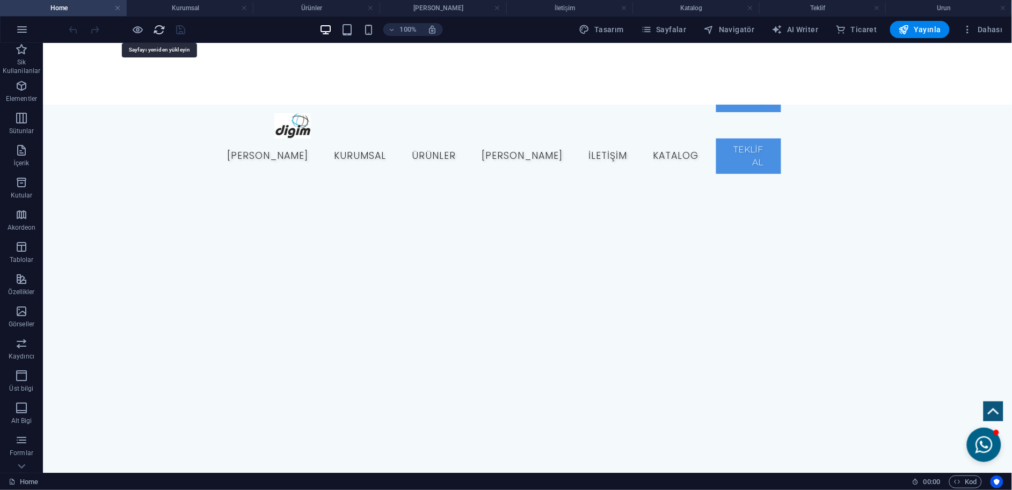
click at [157, 31] on icon "reload" at bounding box center [159, 30] width 12 height 12
click at [526, 390] on div "+ Bölüm ekle" at bounding box center [527, 388] width 57 height 18
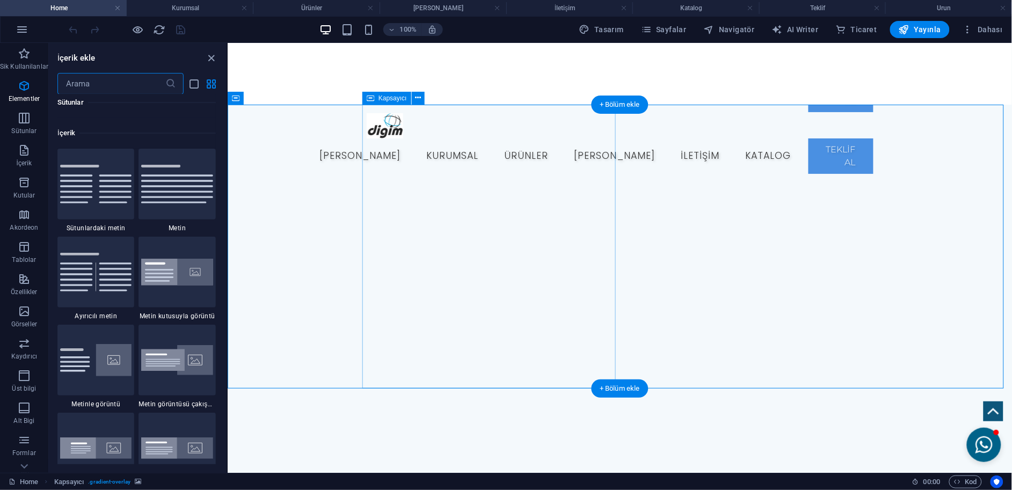
scroll to position [1877, 0]
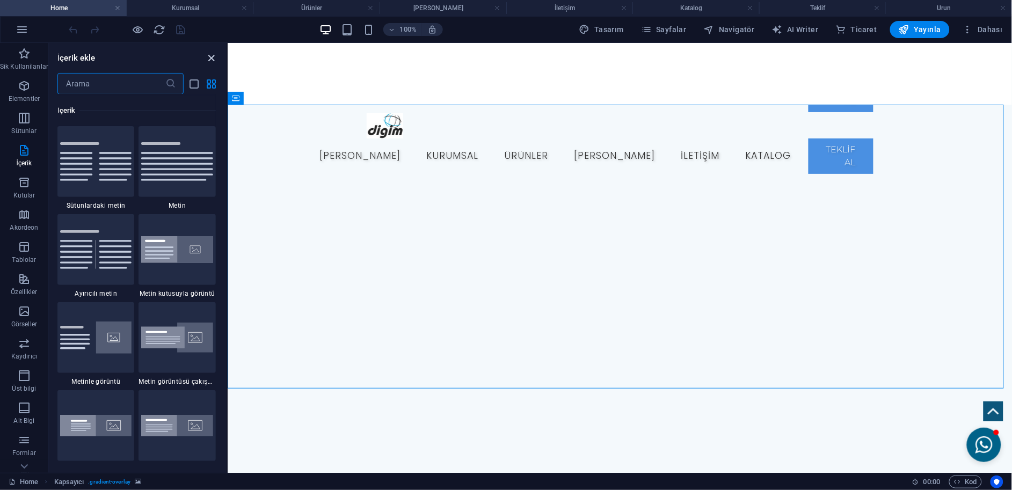
click at [212, 57] on icon "close panel" at bounding box center [212, 58] width 12 height 12
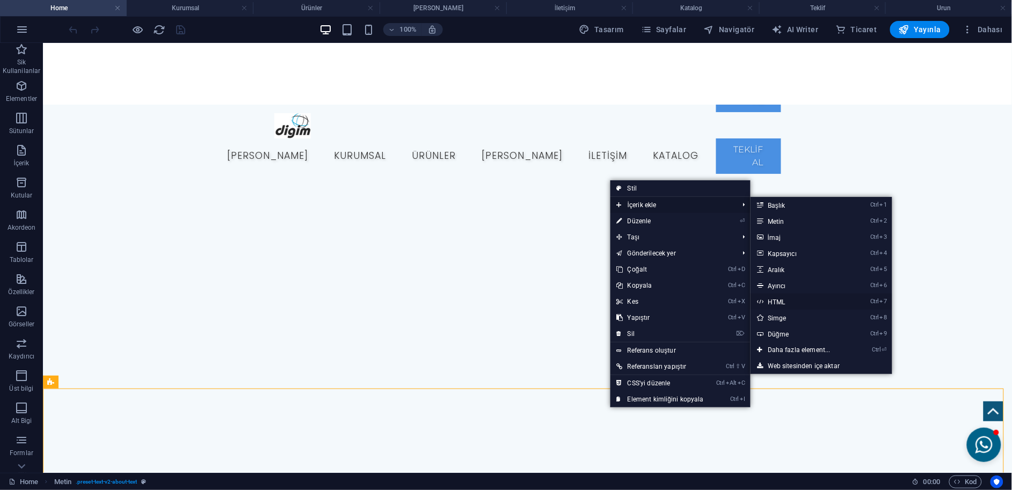
click at [774, 297] on link "Ctrl 7 HTML" at bounding box center [800, 302] width 101 height 16
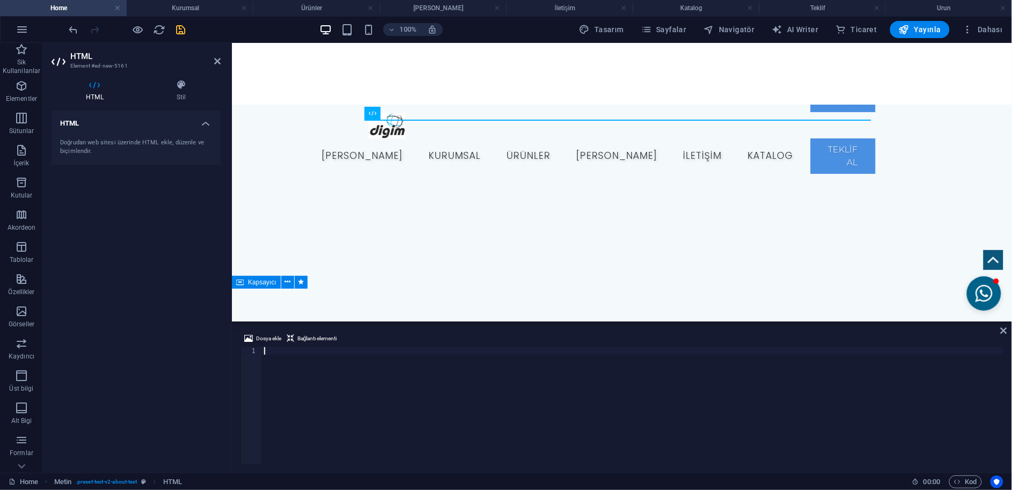
scroll to position [566, 0]
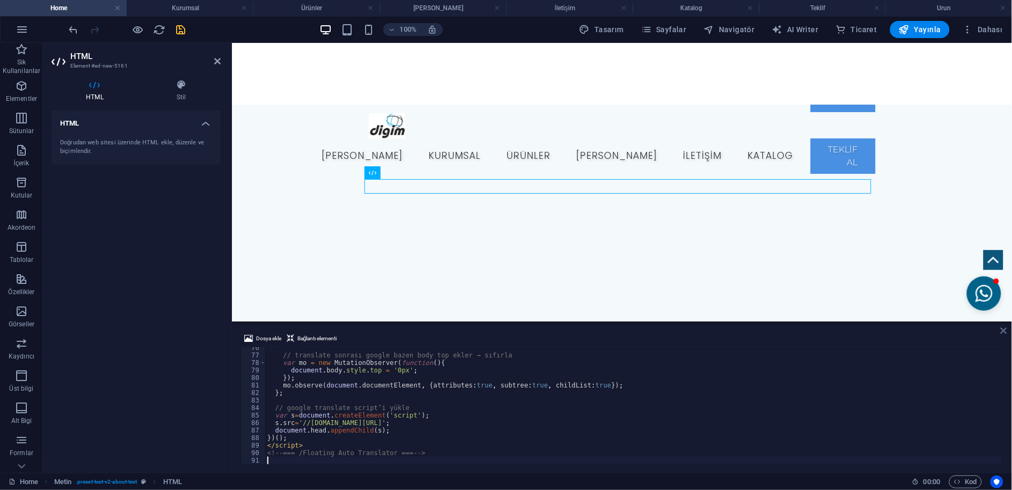
click at [1002, 328] on icon at bounding box center [1003, 330] width 6 height 9
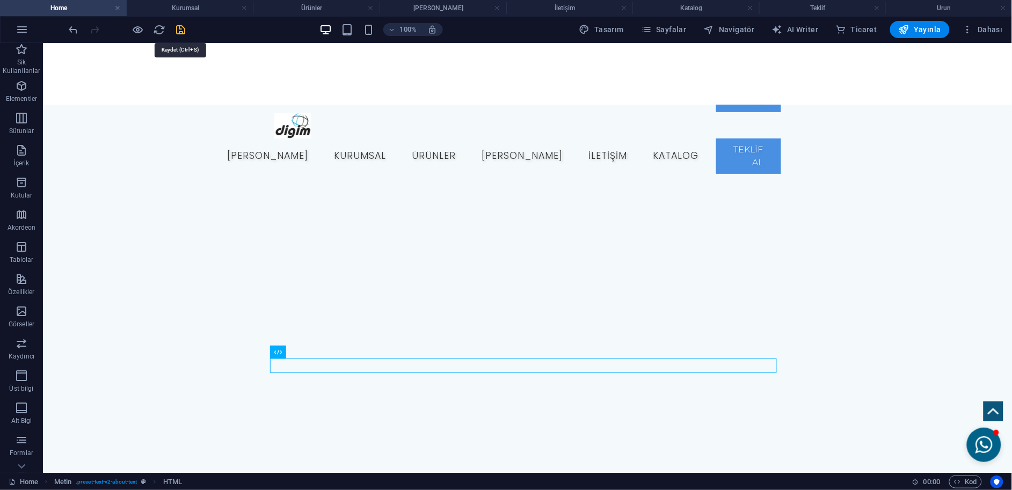
click at [178, 28] on icon "save" at bounding box center [181, 30] width 12 height 12
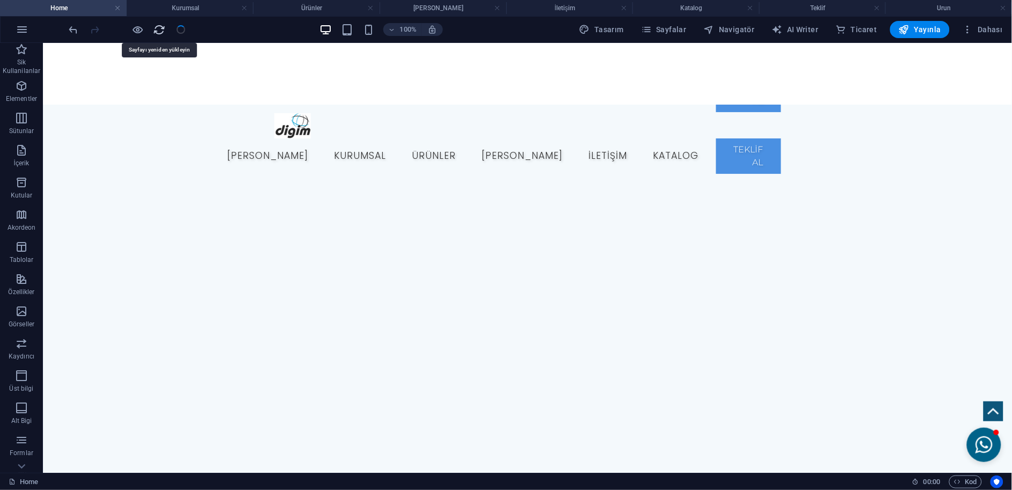
click at [163, 29] on icon "reload" at bounding box center [159, 30] width 12 height 12
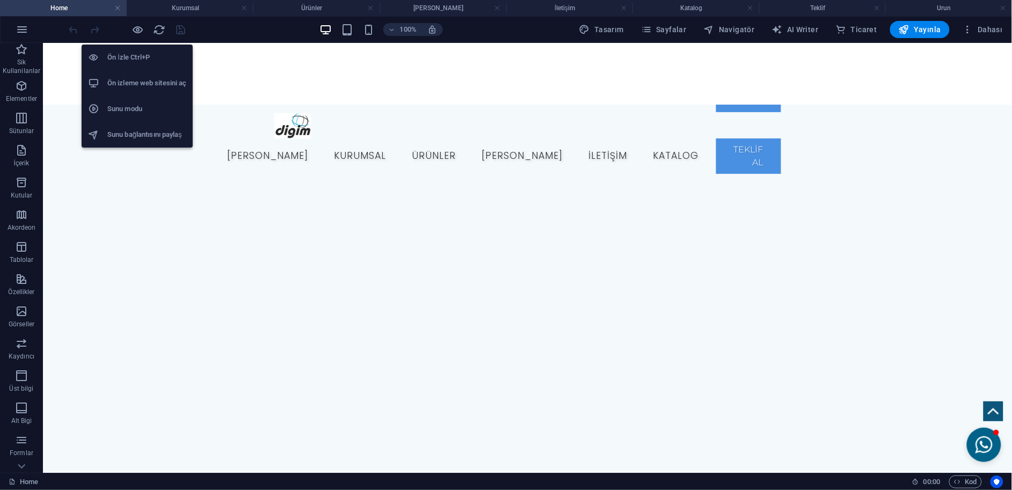
click at [146, 79] on h6 "Ön izleme web sitesini aç" at bounding box center [146, 83] width 79 height 13
